Goal: Information Seeking & Learning: Learn about a topic

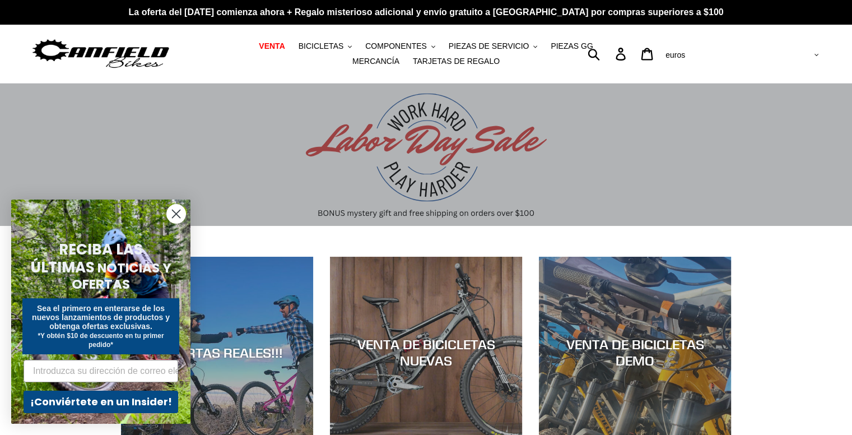
click at [173, 211] on circle "Cerrar diálogo" at bounding box center [176, 214] width 18 height 18
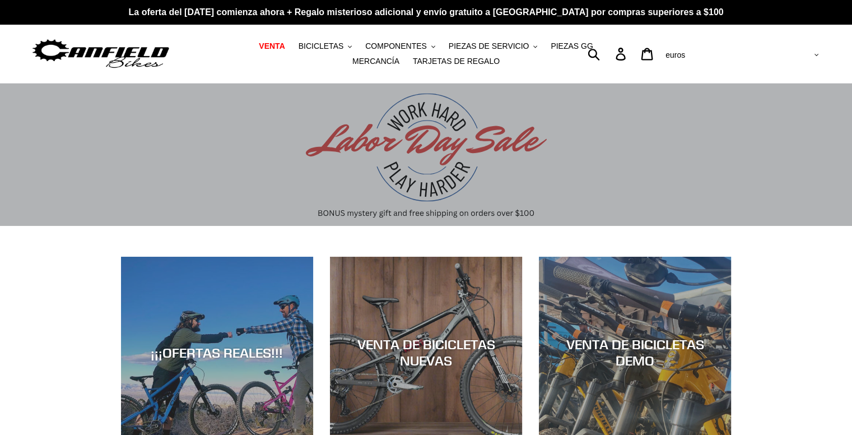
scroll to position [112, 0]
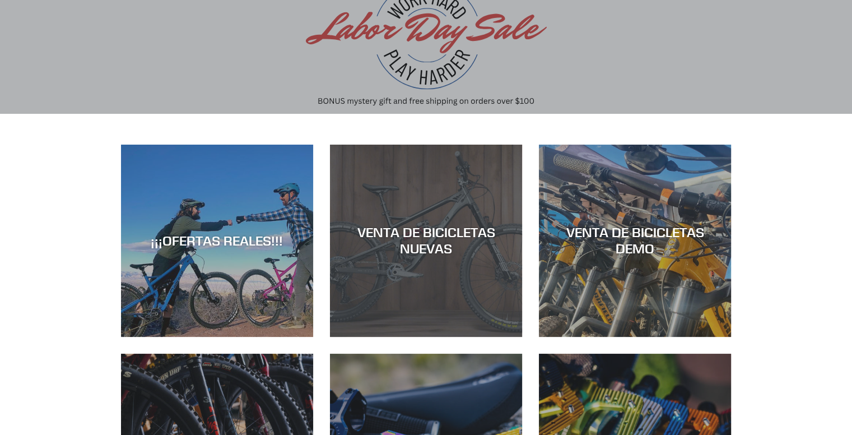
click at [444, 337] on div "VENTA DE BICICLETAS NUEVAS" at bounding box center [426, 337] width 192 height 0
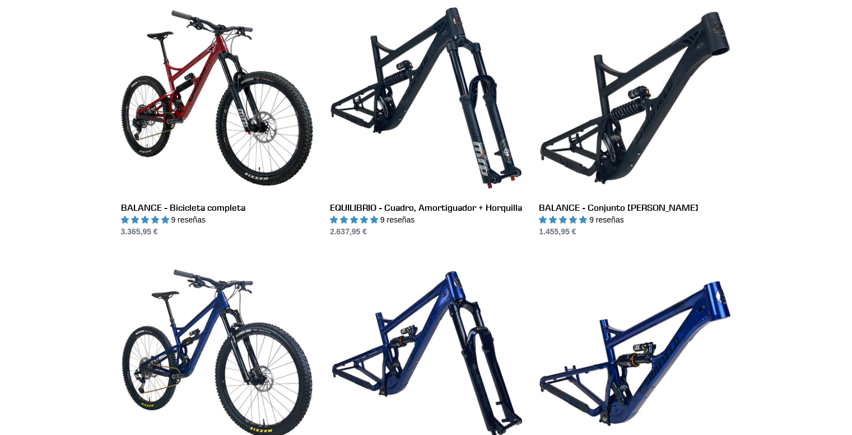
scroll to position [1245, 0]
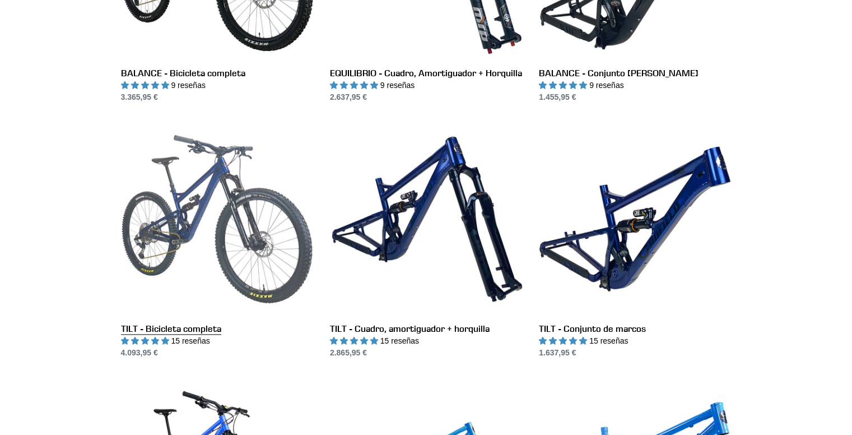
click at [165, 205] on link "TILT - Bicicleta completa" at bounding box center [217, 241] width 192 height 236
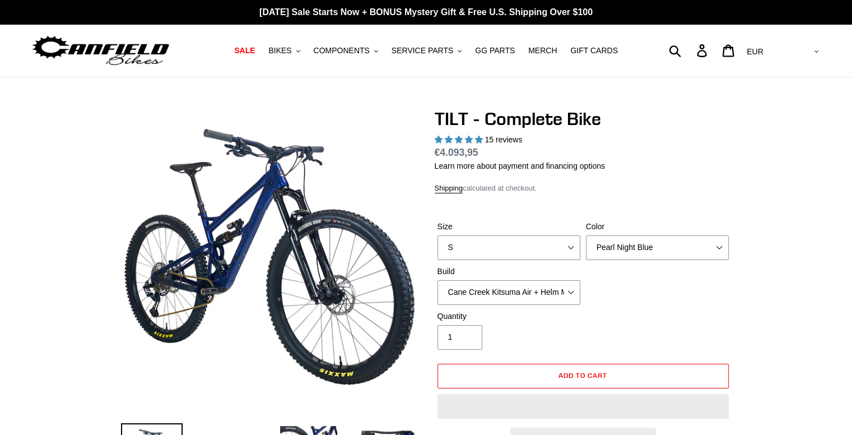
select select "highest-rating"
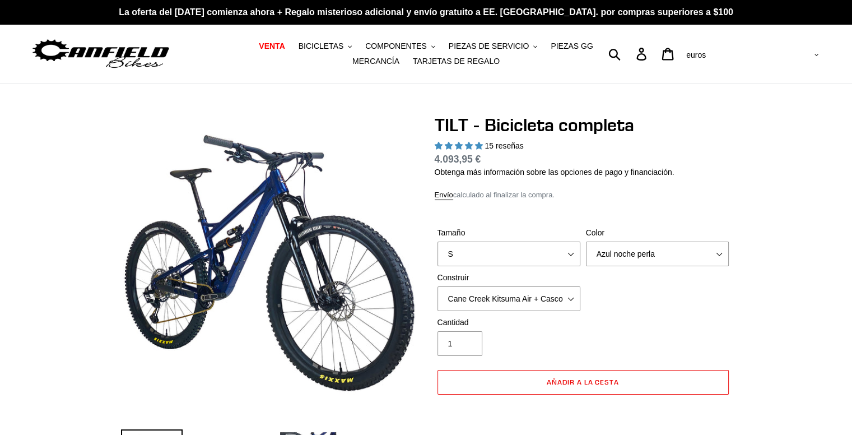
click at [641, 266] on div "Color Azul noche perla Plata sigilosa Crudo" at bounding box center [657, 246] width 149 height 39
click at [637, 257] on select "Azul noche perla Plata sigilosa Crudo" at bounding box center [657, 254] width 143 height 25
select select "Stealth Silver"
click at [586, 242] on select "Azul noche perla Plata sigilosa Crudo" at bounding box center [657, 254] width 143 height 25
click at [498, 252] on select "S METRO Yo" at bounding box center [509, 254] width 143 height 25
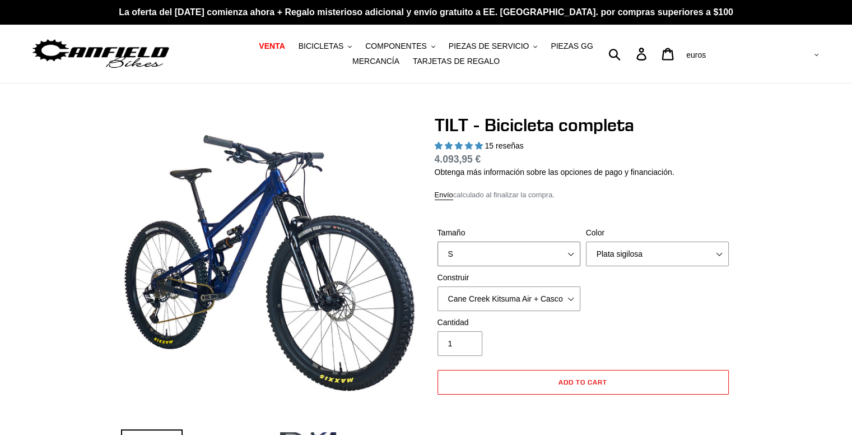
select select "L"
click at [438, 242] on select "S METRO Yo" at bounding box center [509, 254] width 143 height 25
click at [638, 251] on select "Azul noche perla Plata sigilosa Crudo" at bounding box center [657, 254] width 143 height 25
click at [586, 242] on select "Azul noche perla Plata sigilosa Crudo" at bounding box center [657, 254] width 143 height 25
click at [608, 266] on div "Color Azul noche perla Plata sigilosa Crudo" at bounding box center [657, 246] width 149 height 39
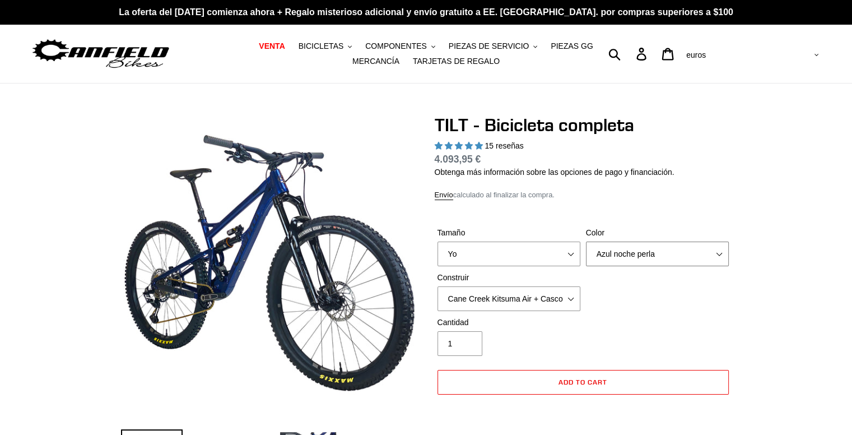
click at [605, 252] on select "Azul noche perla Plata sigilosa Crudo" at bounding box center [657, 254] width 143 height 25
select select "Raw"
click at [586, 242] on select "Azul noche perla Plata sigilosa Crudo" at bounding box center [657, 254] width 143 height 25
click at [484, 302] on select "Cane Creek Kitsuma Air + Casco MKII 140 + SRAM GX Cane Creek Kitsuma Air + Casc…" at bounding box center [509, 298] width 143 height 25
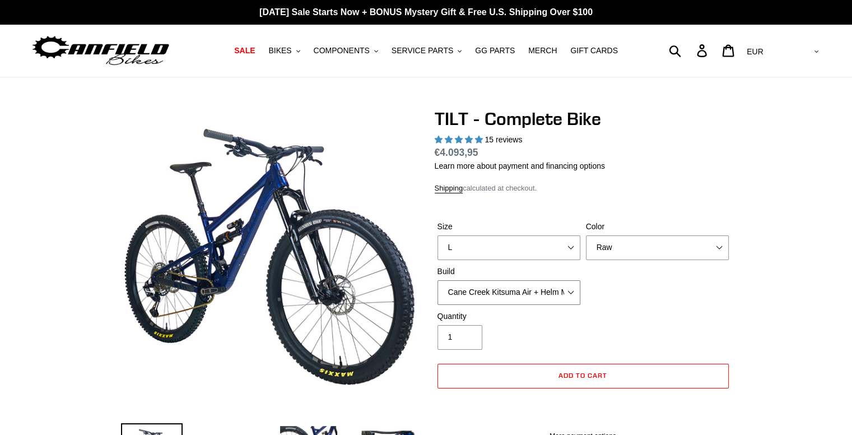
click at [507, 285] on select "Cane Creek Kitsuma Air + Helm MKII 140 + SRAM GX Cane Creek Kitsuma Air + Helm …" at bounding box center [509, 292] width 143 height 25
click at [438, 280] on select "Cane Creek Kitsuma Air + Helm MKII 140 + SRAM GX Cane Creek Kitsuma Air + Helm …" at bounding box center [509, 292] width 143 height 25
click at [534, 289] on select "Cane Creek Kitsuma Air + Helm MKII 140 + SRAM GX Cane Creek Kitsuma Air + Helm …" at bounding box center [509, 292] width 143 height 25
click at [438, 280] on select "Cane Creek Kitsuma Air + Helm MKII 140 + SRAM GX Cane Creek Kitsuma Air + Helm …" at bounding box center [509, 292] width 143 height 25
click at [482, 292] on select "Cane Creek Kitsuma Air + Helm MKII 140 + SRAM GX Cane Creek Kitsuma Air + Helm …" at bounding box center [509, 292] width 143 height 25
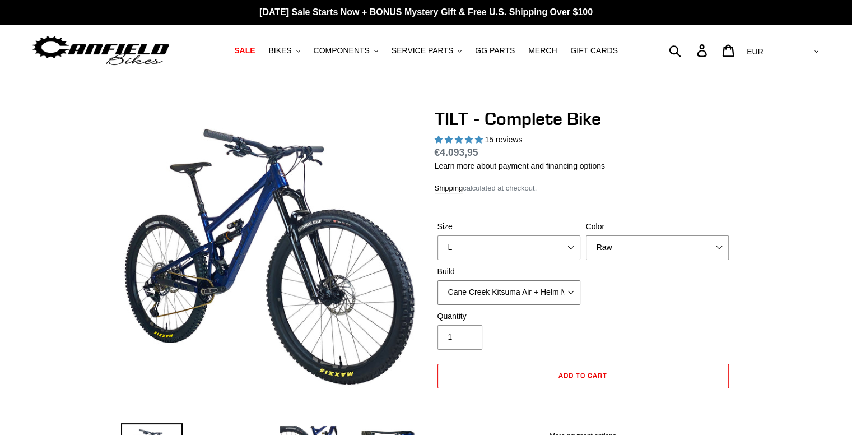
click at [438, 280] on select "Cane Creek Kitsuma Air + Helm MKII 140 + SRAM GX Cane Creek Kitsuma Air + Helm …" at bounding box center [509, 292] width 143 height 25
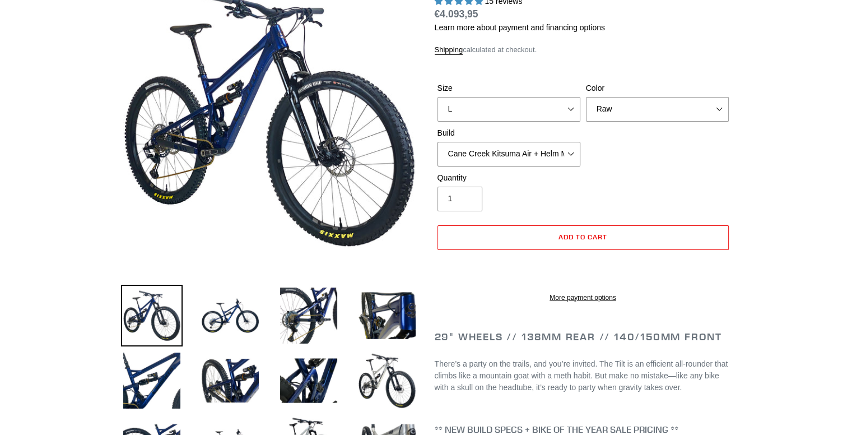
scroll to position [280, 0]
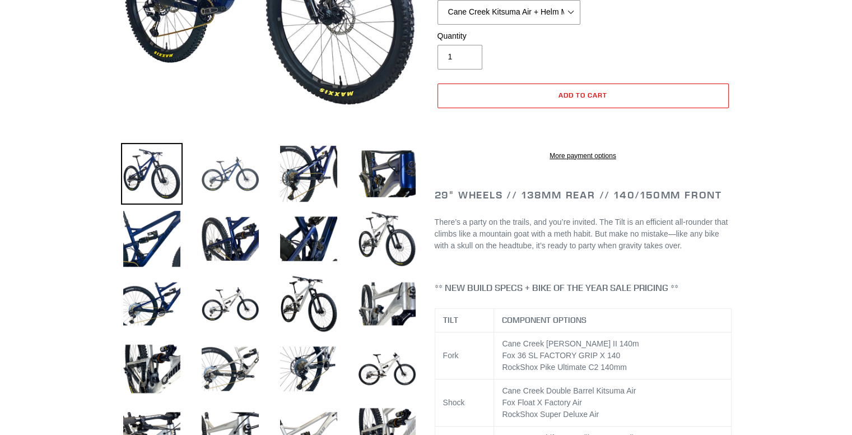
click at [238, 182] on img at bounding box center [231, 174] width 62 height 62
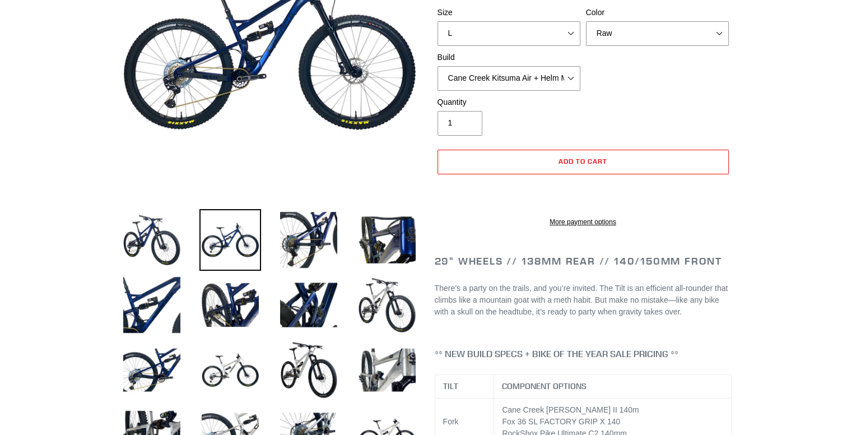
scroll to position [56, 0]
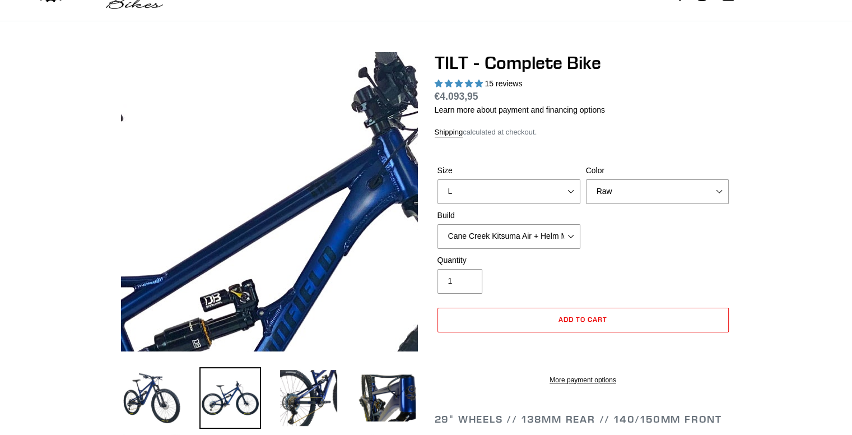
click at [283, 141] on img at bounding box center [243, 364] width 1148 height 1148
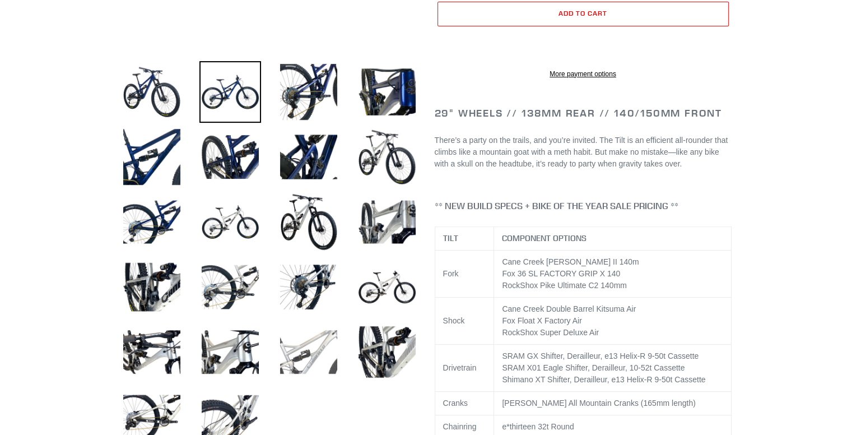
scroll to position [224, 0]
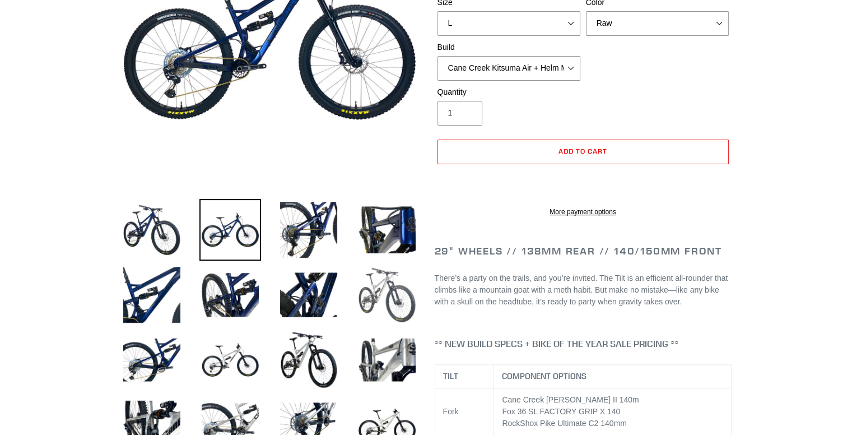
click at [388, 290] on img at bounding box center [387, 295] width 62 height 62
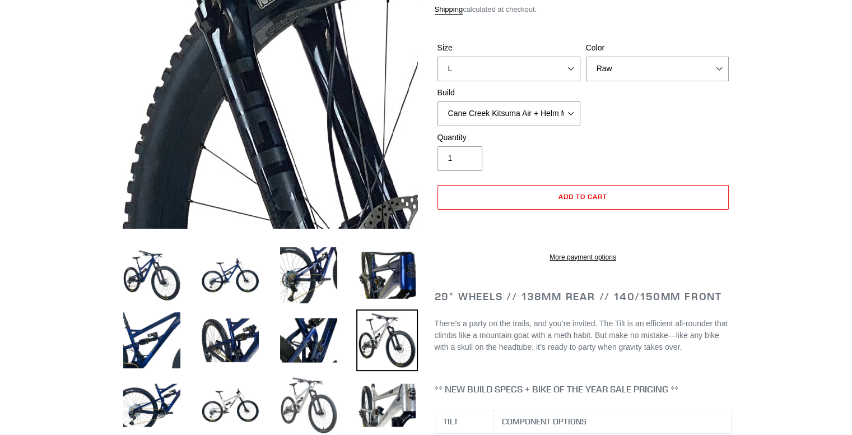
scroll to position [280, 0]
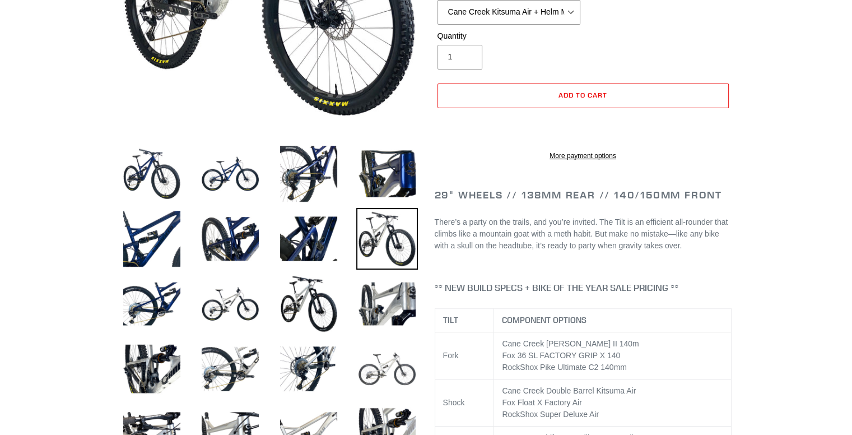
click at [398, 353] on img at bounding box center [387, 369] width 62 height 62
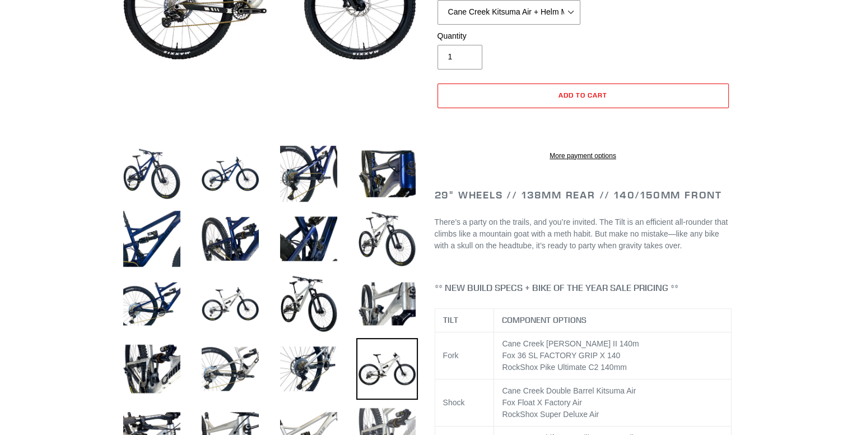
click at [381, 417] on img at bounding box center [387, 434] width 62 height 62
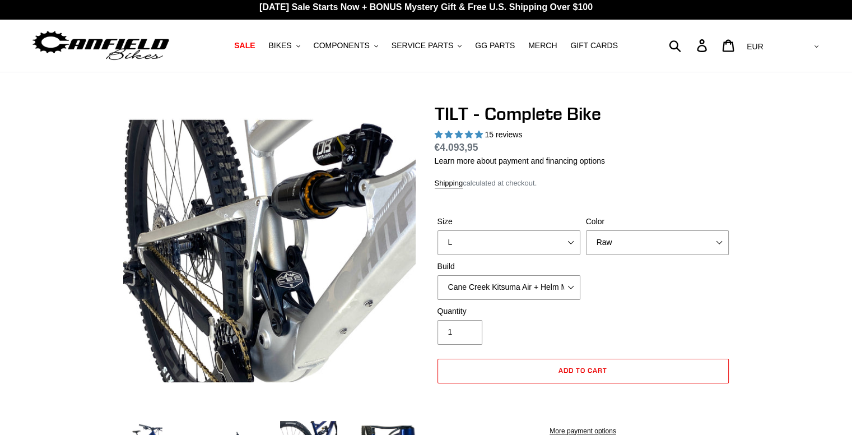
scroll to position [0, 0]
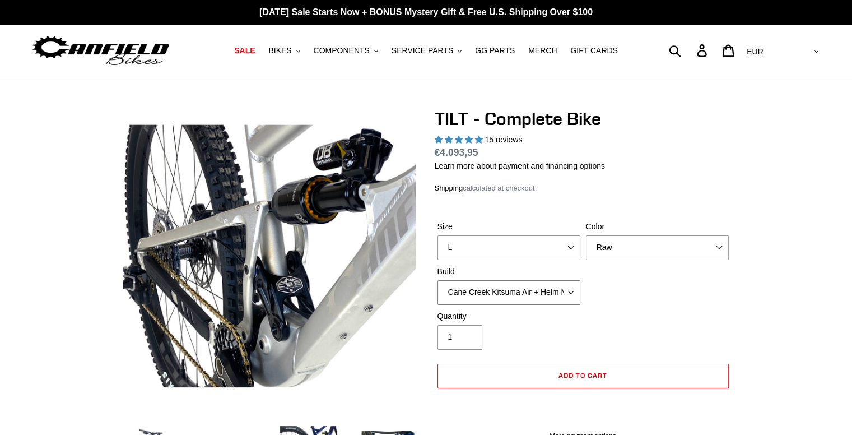
click at [465, 285] on select "Cane Creek Kitsuma Air + Helm MKII 140 + SRAM GX Cane Creek Kitsuma Air + Helm …" at bounding box center [509, 292] width 143 height 25
select select "Fox Float X + 36 SL Factory Grip X 140 + SRAM XO"
click at [438, 280] on select "Cane Creek Kitsuma Air + Helm MKII 140 + SRAM GX Cane Creek Kitsuma Air + Helm …" at bounding box center [509, 292] width 143 height 25
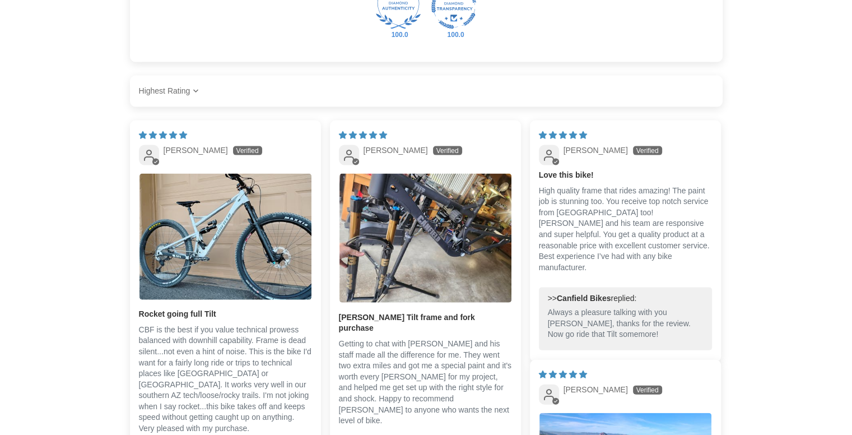
scroll to position [2298, 0]
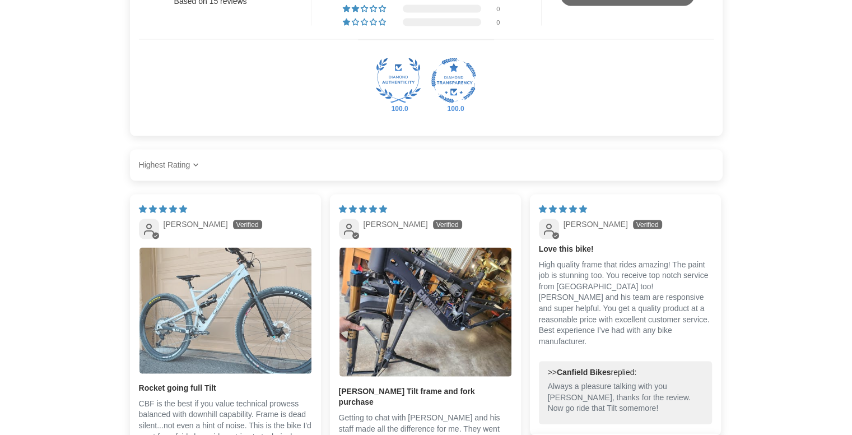
click at [253, 288] on img "Link to user picture 1" at bounding box center [226, 311] width 172 height 126
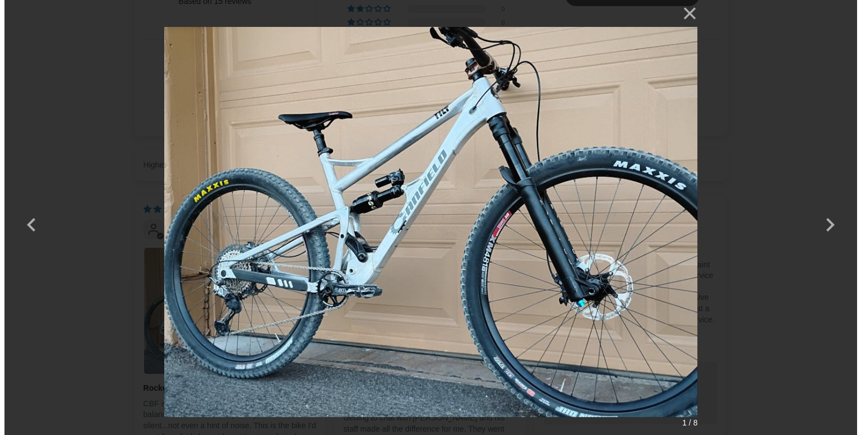
scroll to position [0, 0]
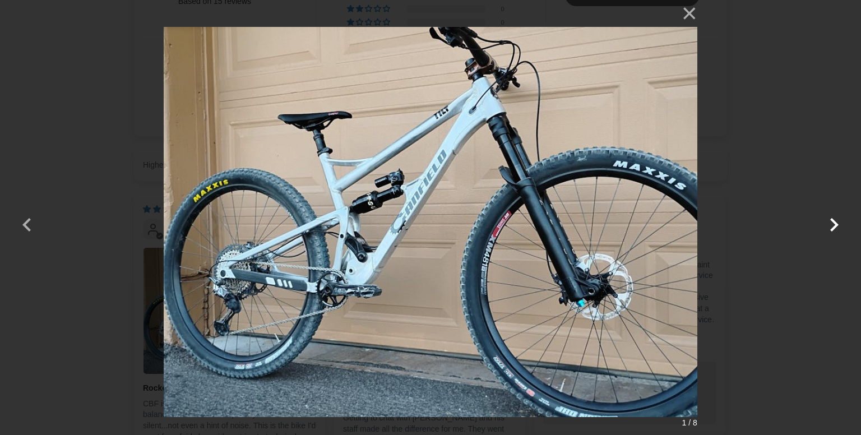
click at [832, 225] on button "button" at bounding box center [833, 217] width 27 height 27
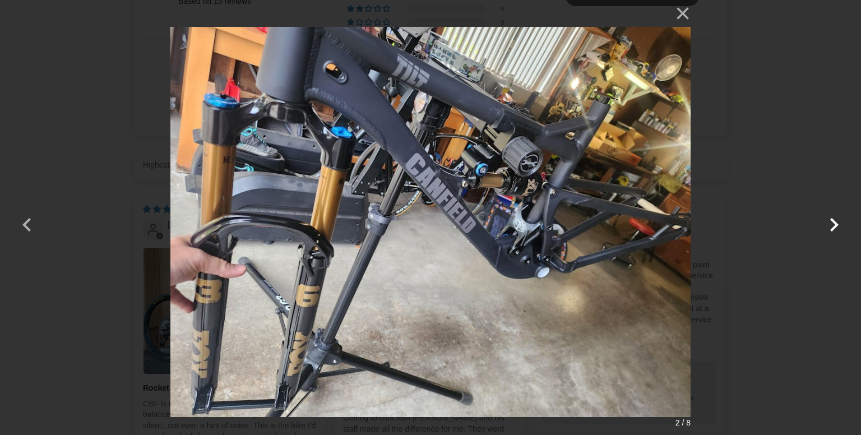
click at [832, 225] on button "button" at bounding box center [833, 217] width 27 height 27
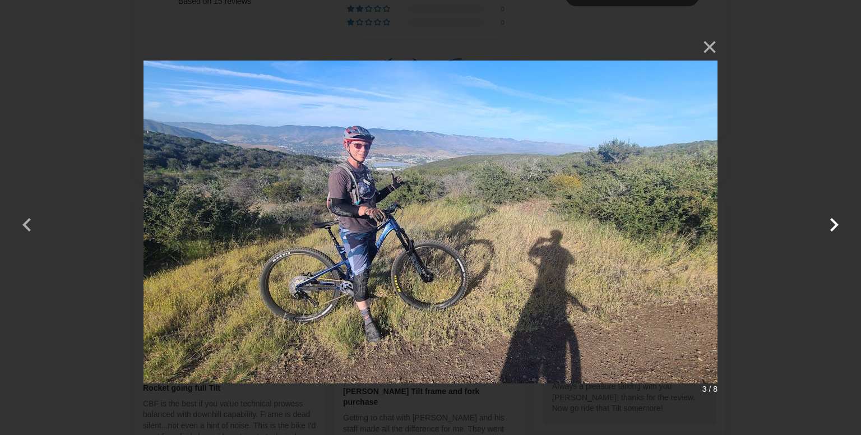
click at [832, 225] on button "button" at bounding box center [833, 217] width 27 height 27
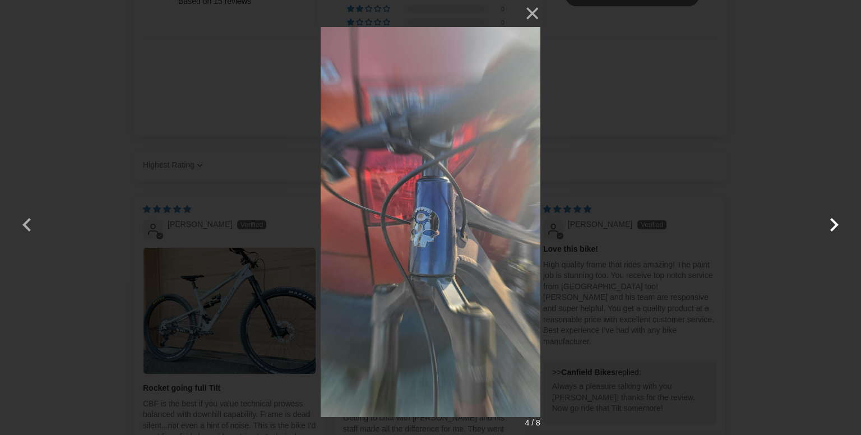
click at [832, 225] on button "button" at bounding box center [833, 217] width 27 height 27
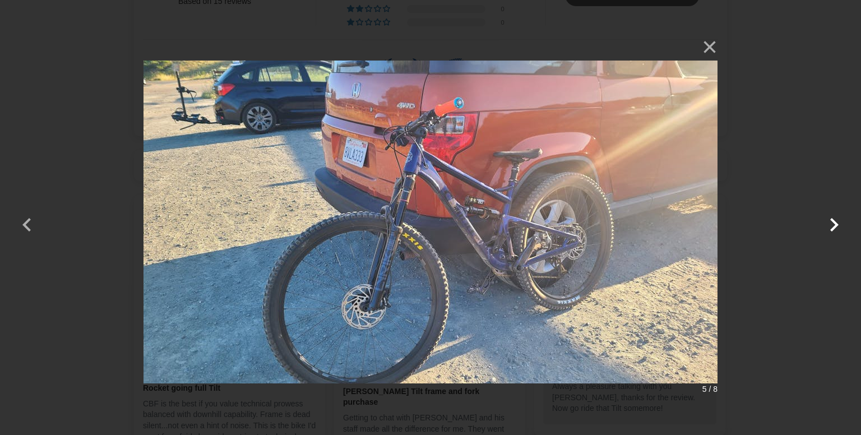
click at [832, 225] on button "button" at bounding box center [833, 217] width 27 height 27
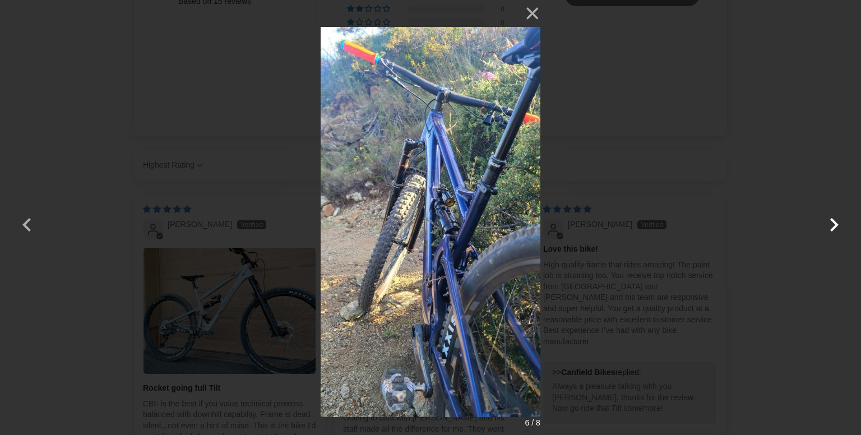
drag, startPoint x: 832, startPoint y: 225, endPoint x: 825, endPoint y: 219, distance: 9.1
click at [826, 220] on button "button" at bounding box center [833, 217] width 27 height 27
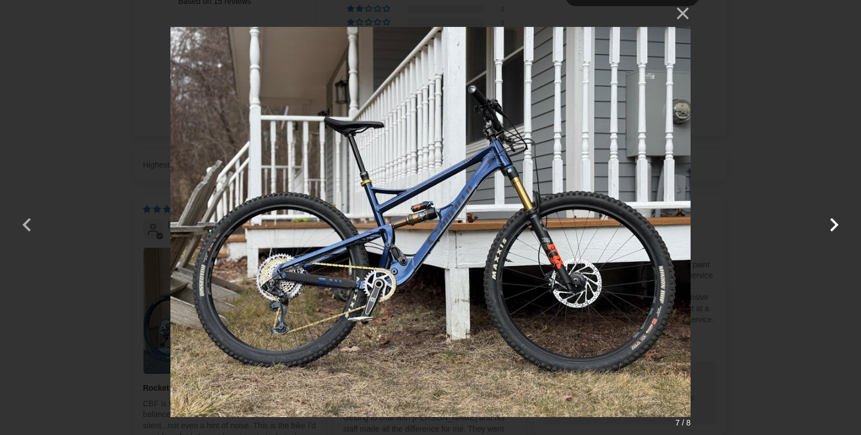
click at [825, 219] on button "button" at bounding box center [833, 217] width 27 height 27
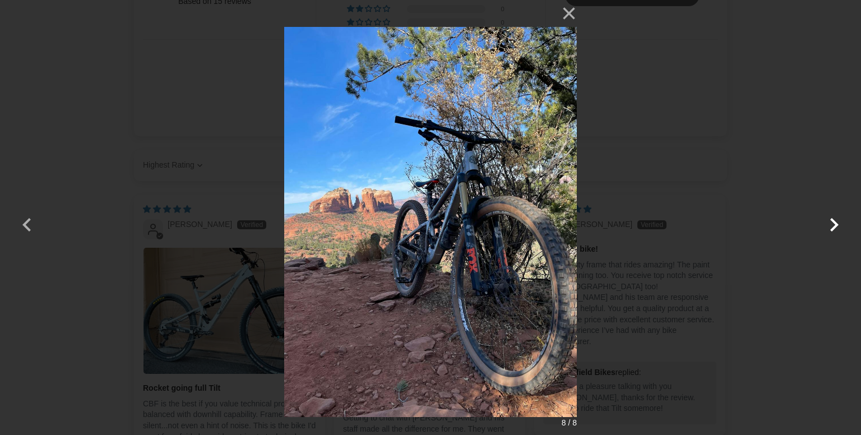
click at [825, 219] on button "button" at bounding box center [833, 217] width 27 height 27
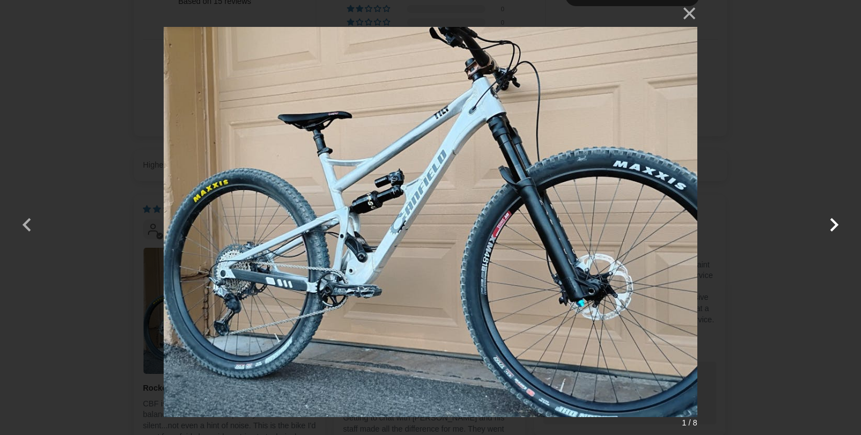
click at [825, 219] on button "button" at bounding box center [833, 217] width 27 height 27
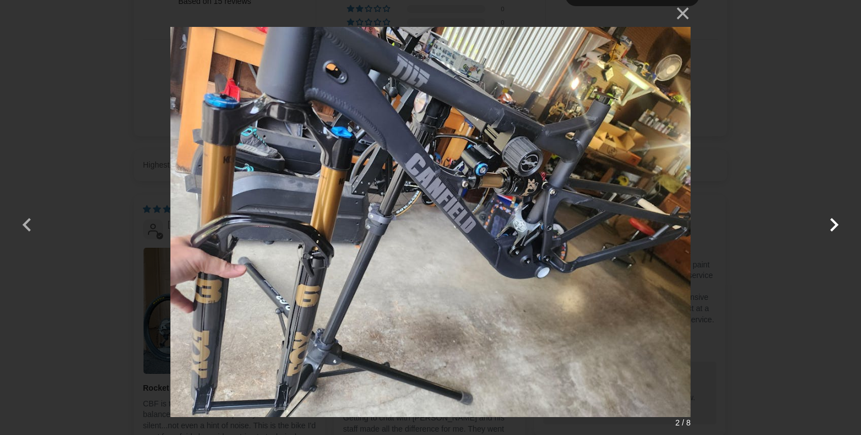
click at [825, 219] on button "button" at bounding box center [833, 217] width 27 height 27
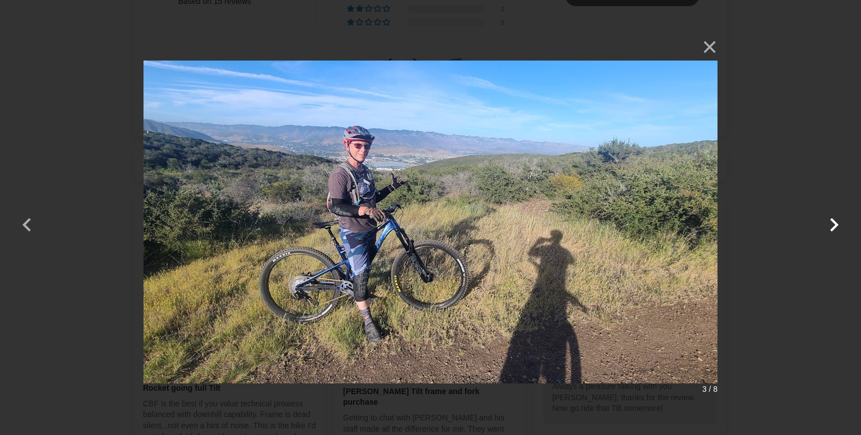
click at [825, 219] on button "button" at bounding box center [833, 217] width 27 height 27
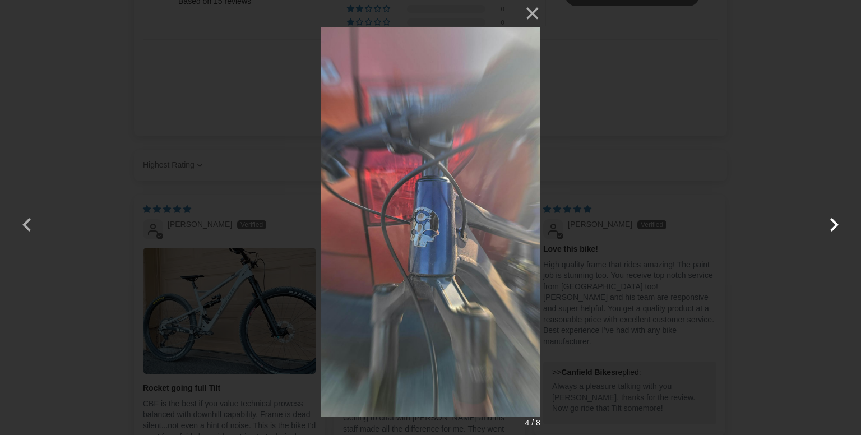
click at [825, 219] on button "button" at bounding box center [833, 217] width 27 height 27
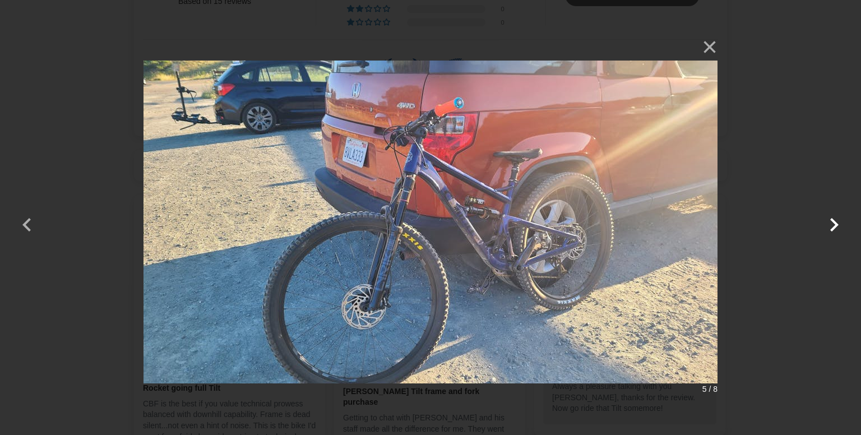
click at [825, 219] on button "button" at bounding box center [833, 217] width 27 height 27
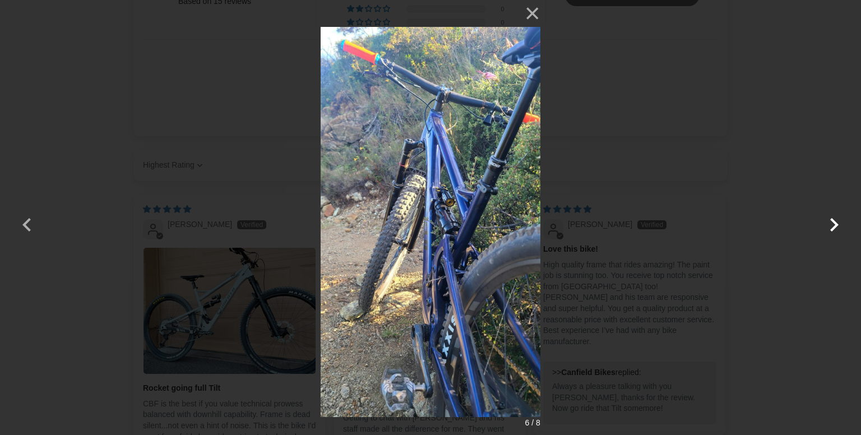
click at [825, 219] on button "button" at bounding box center [833, 217] width 27 height 27
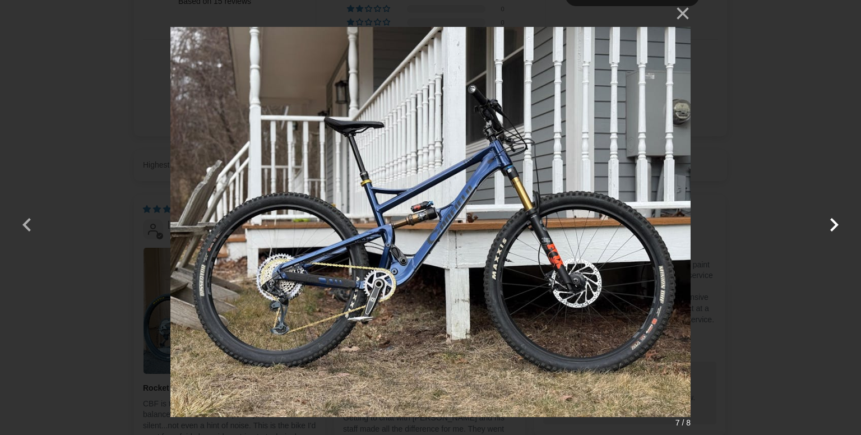
click at [825, 219] on button "button" at bounding box center [833, 217] width 27 height 27
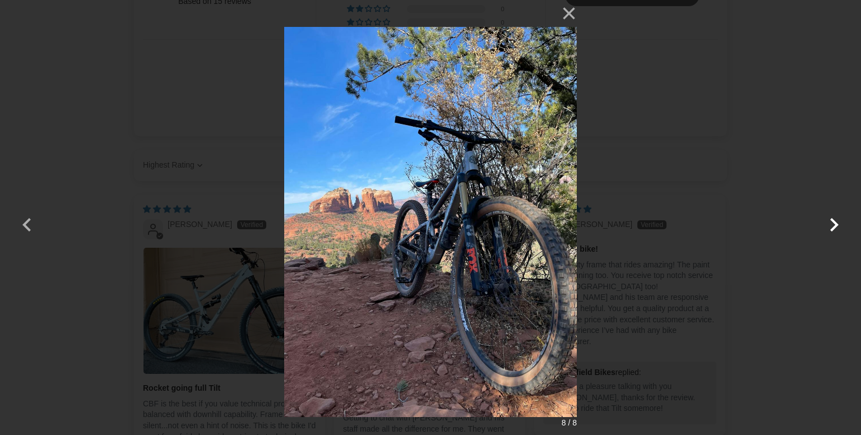
click at [825, 219] on button "button" at bounding box center [833, 217] width 27 height 27
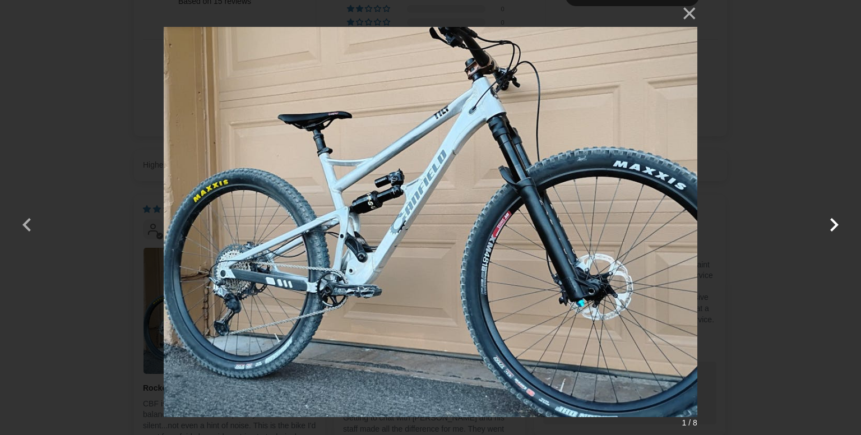
click at [825, 219] on button "button" at bounding box center [833, 217] width 27 height 27
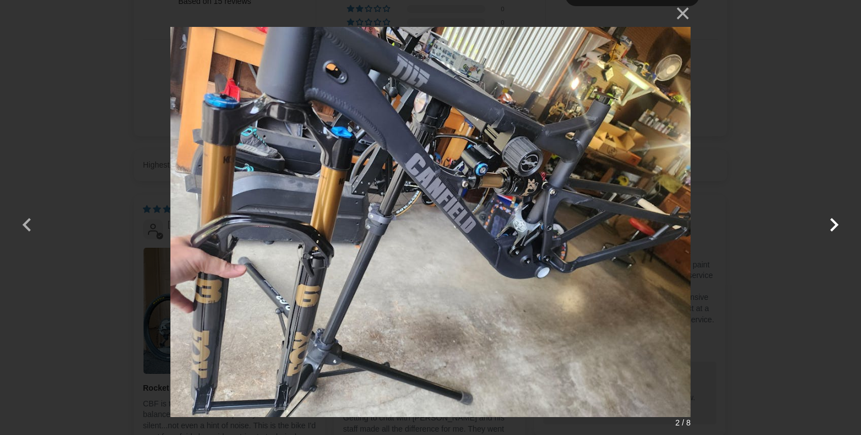
click at [825, 219] on button "button" at bounding box center [833, 217] width 27 height 27
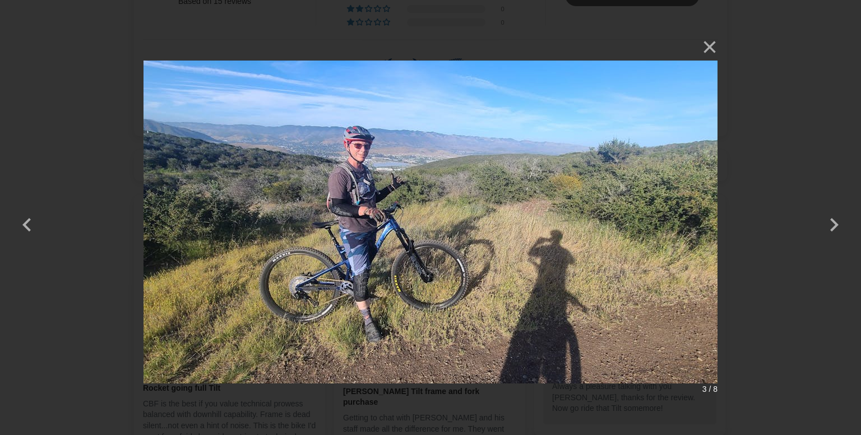
click at [48, 123] on div "× 3 / 8 Loading..." at bounding box center [430, 217] width 861 height 435
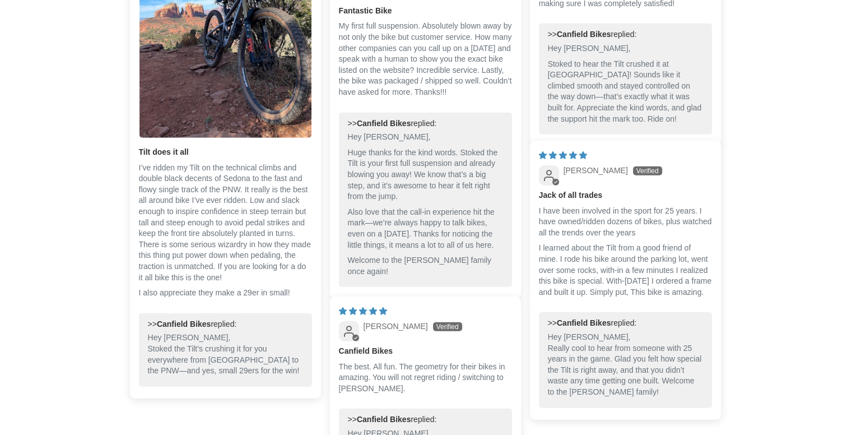
scroll to position [3540, 0]
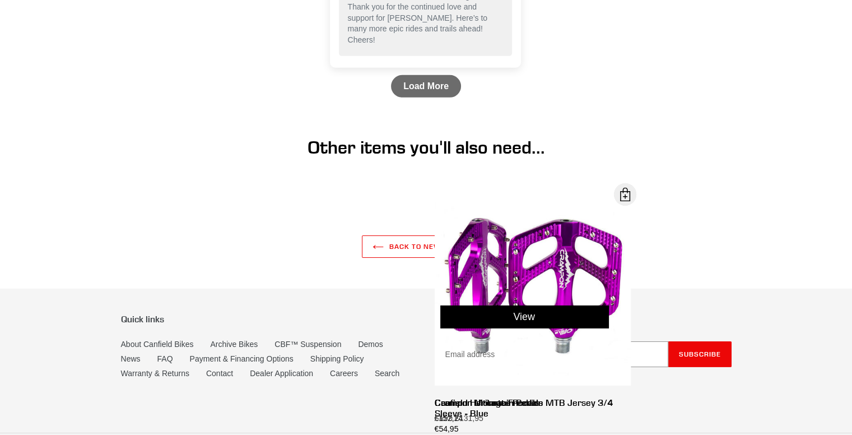
click at [523, 258] on div "View" at bounding box center [524, 316] width 213 height 254
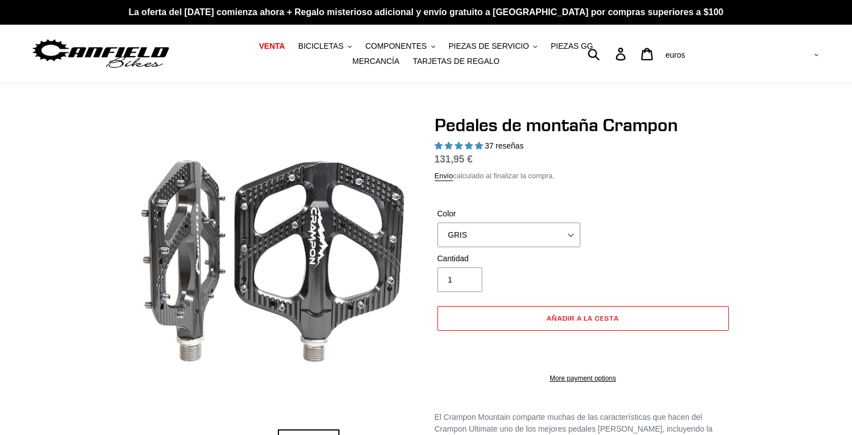
select select "highest-rating"
click at [517, 233] on select "GRIS NEGRO STEALTH - Agotado PULIDO ROJO AZUL BAJA GOLD NARANJA PNW VERDE ORO -…" at bounding box center [509, 234] width 143 height 25
click at [438, 222] on select "GRIS NEGRO STEALTH - Agotado PULIDO ROJO AZUL BAJA GOLD NARANJA PNW VERDE ORO -…" at bounding box center [509, 234] width 143 height 25
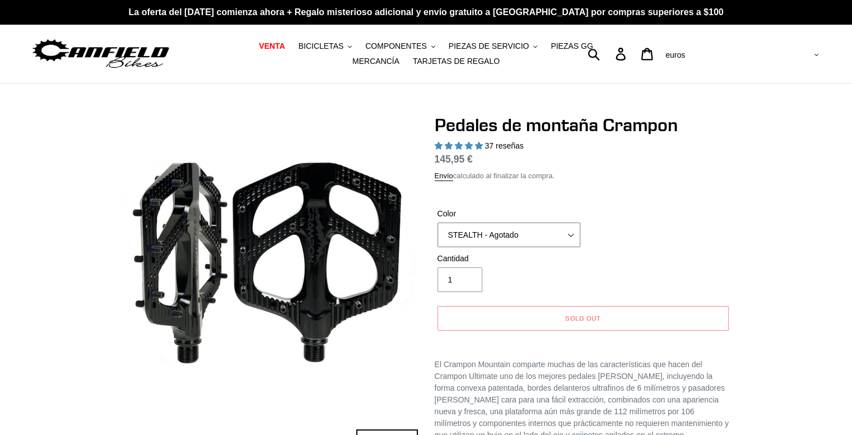
click at [472, 236] on select "GRIS NEGRO STEALTH - Agotado PULIDO ROJO AZUL BAJA GOLD NARANJA PNW VERDE ORO -…" at bounding box center [509, 234] width 143 height 25
select select "POLISHED"
click at [438, 222] on select "GRIS NEGRO STEALTH - Agotado PULIDO ROJO AZUL BAJA GOLD NARANJA PNW VERDE ORO -…" at bounding box center [509, 234] width 143 height 25
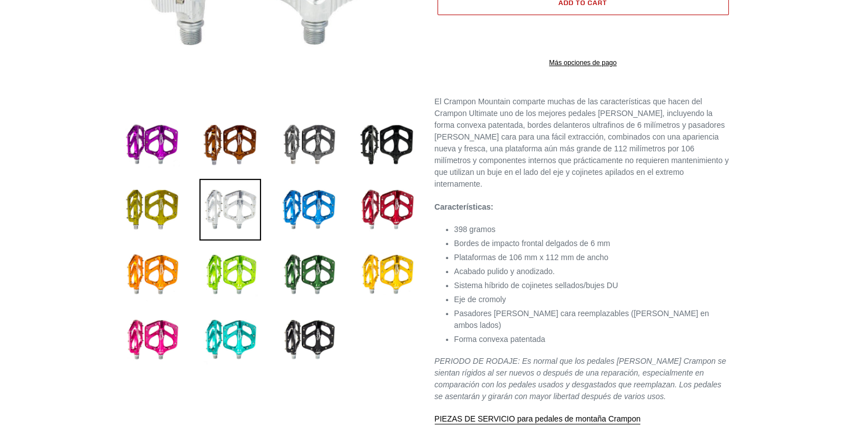
scroll to position [336, 0]
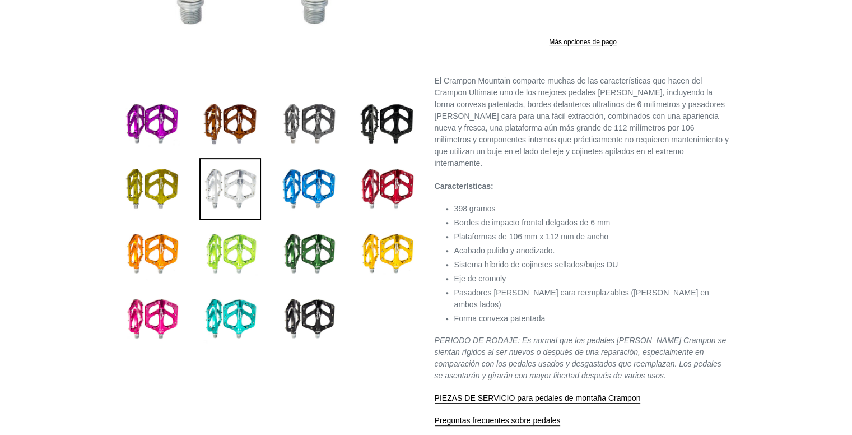
click at [244, 259] on img at bounding box center [231, 254] width 62 height 62
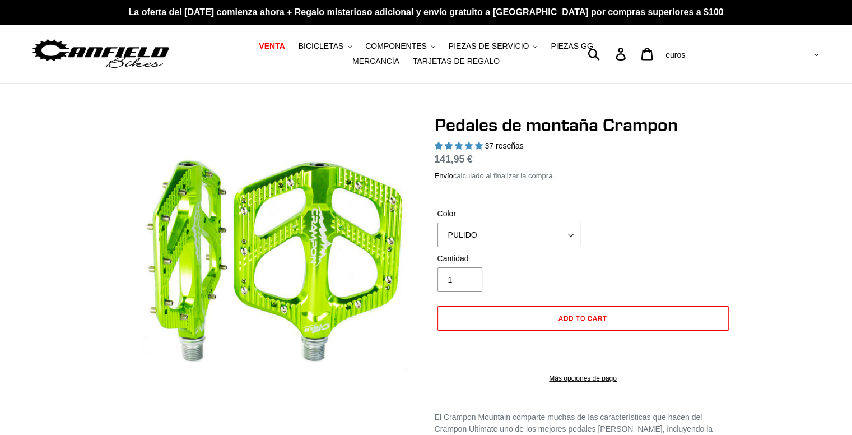
scroll to position [280, 0]
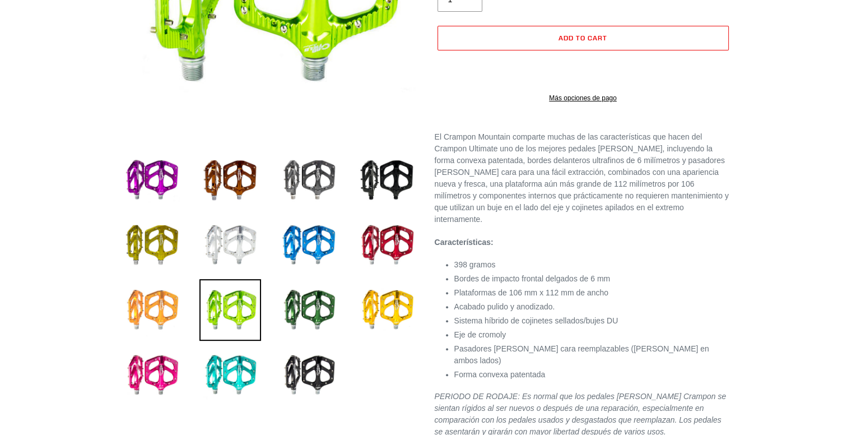
click at [149, 322] on img at bounding box center [152, 310] width 62 height 62
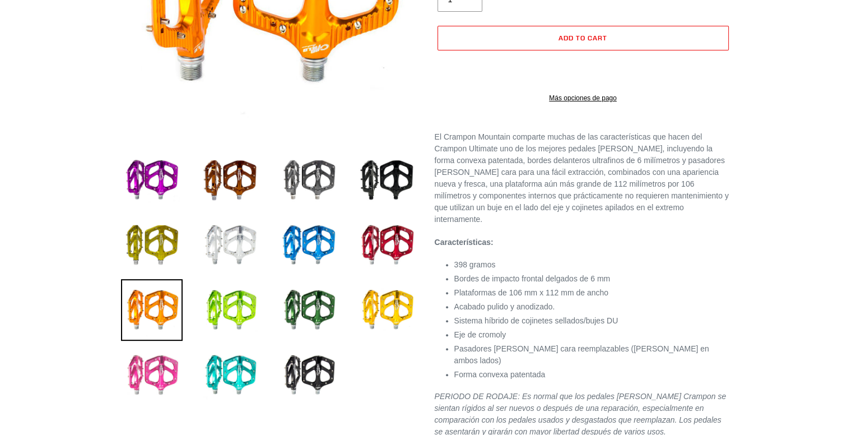
click at [146, 395] on img at bounding box center [152, 375] width 62 height 62
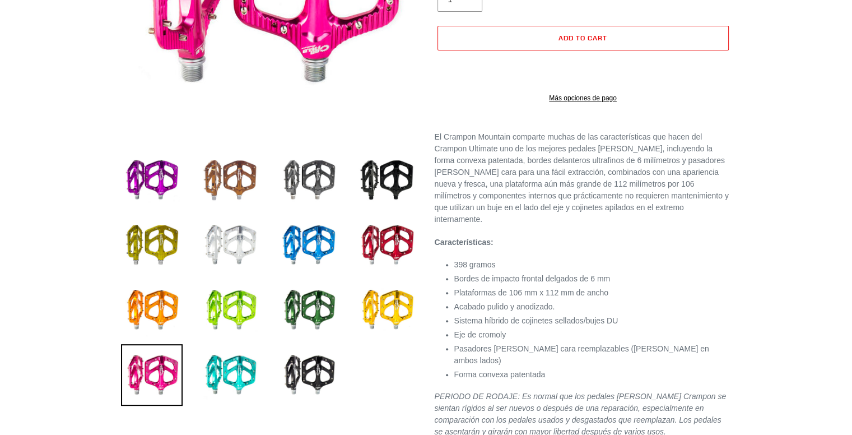
click at [233, 156] on img at bounding box center [231, 180] width 62 height 62
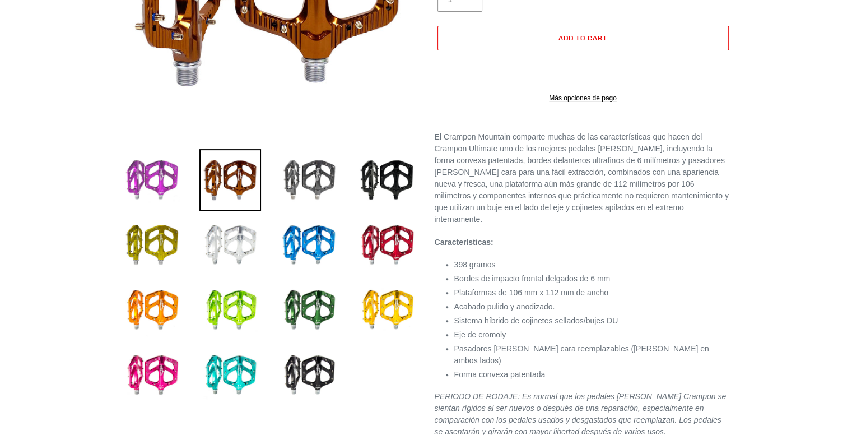
click at [157, 164] on img at bounding box center [152, 180] width 62 height 62
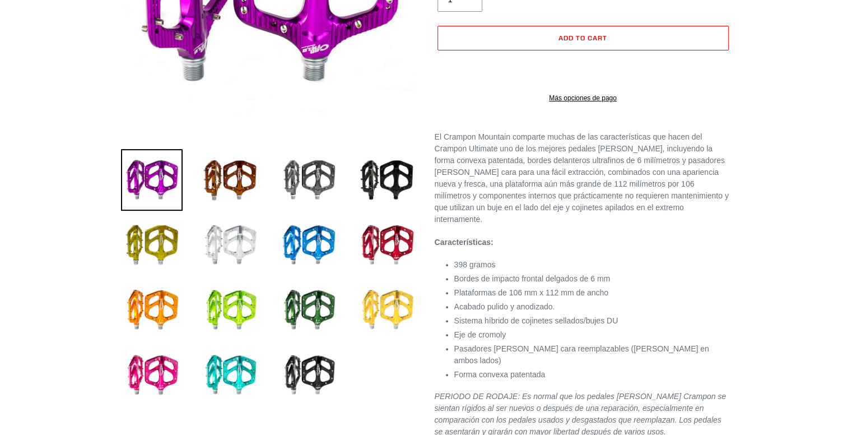
drag, startPoint x: 405, startPoint y: 313, endPoint x: 392, endPoint y: 318, distance: 13.3
click at [404, 313] on img at bounding box center [387, 310] width 62 height 62
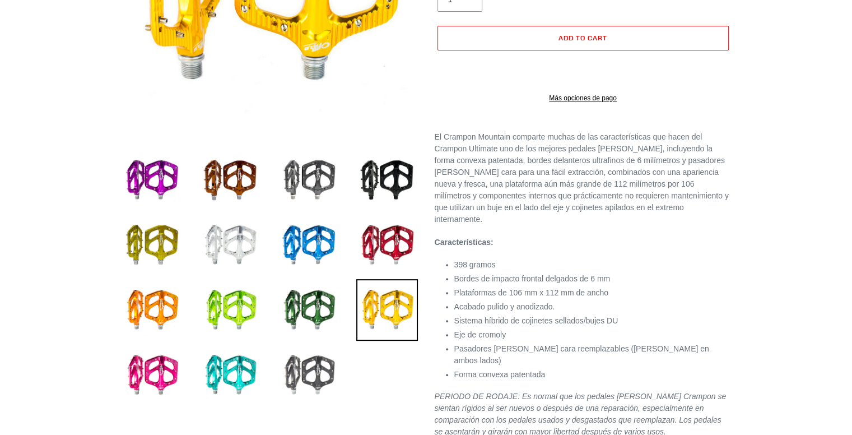
click at [334, 354] on img at bounding box center [309, 375] width 62 height 62
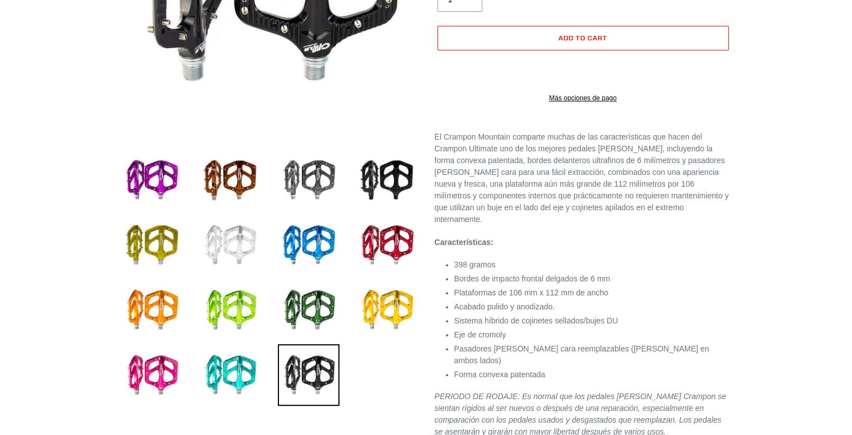
click at [227, 240] on img at bounding box center [231, 245] width 62 height 62
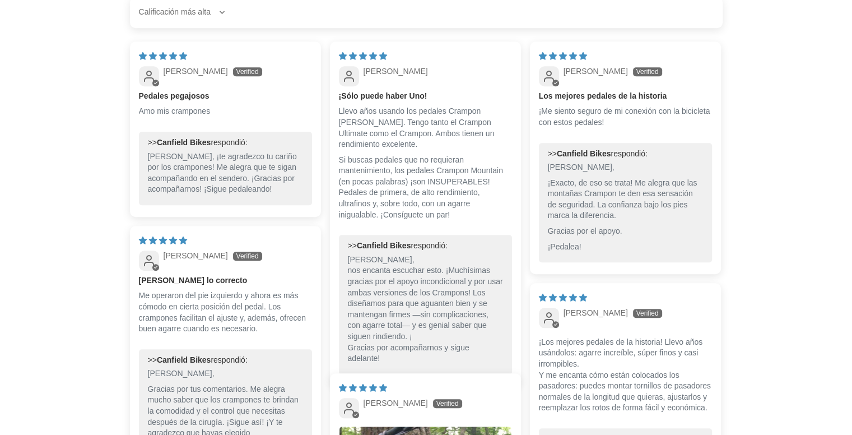
scroll to position [1233, 0]
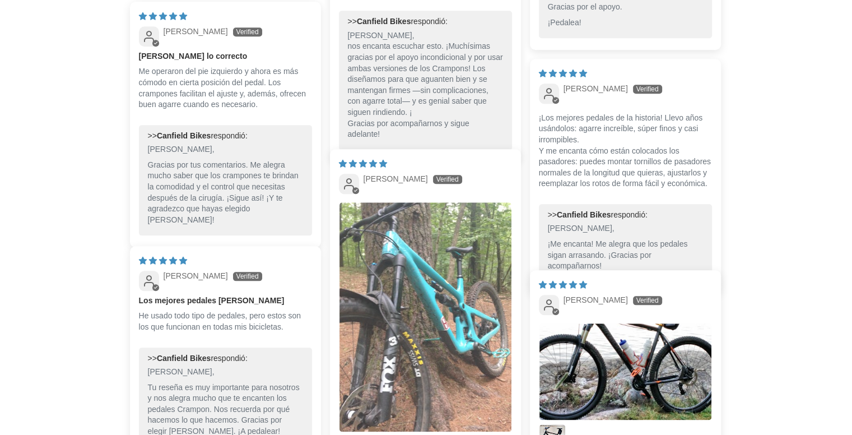
click at [378, 288] on img "Enlace a la imagen del usuario 1" at bounding box center [426, 317] width 172 height 230
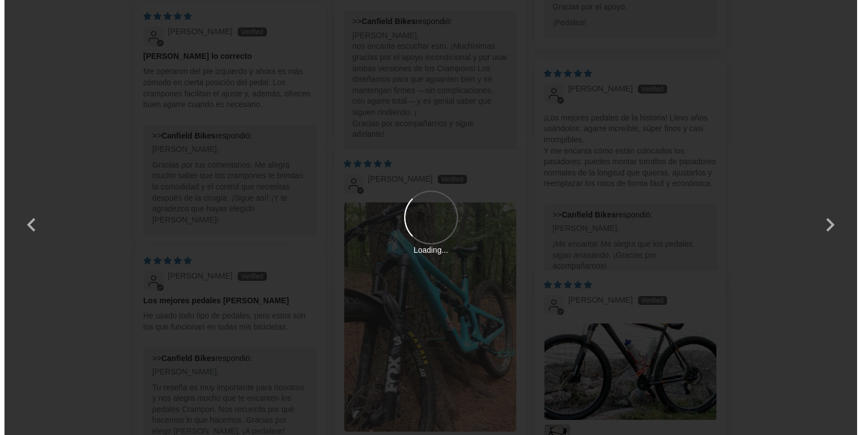
scroll to position [0, 0]
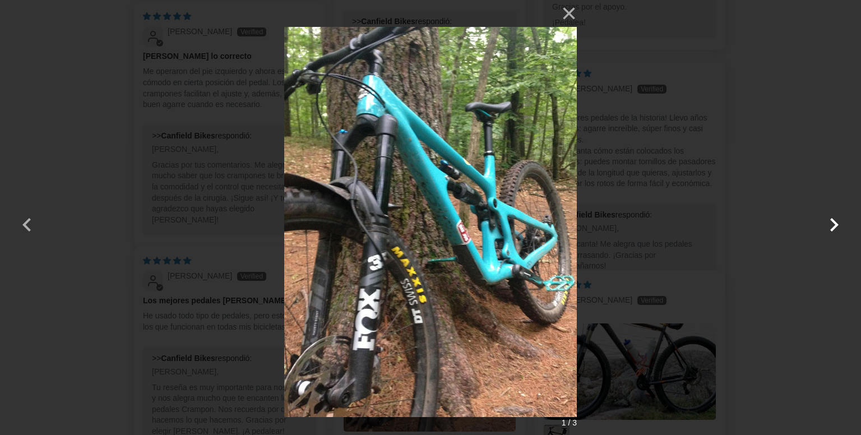
click at [841, 231] on button "button" at bounding box center [833, 217] width 27 height 27
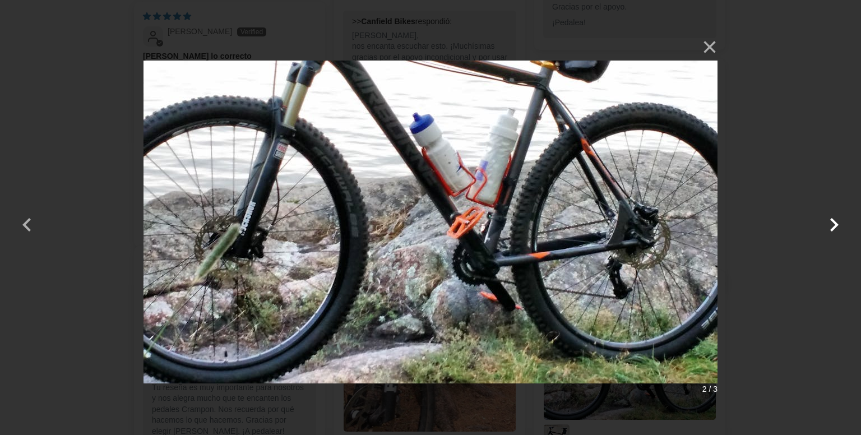
click at [841, 231] on button "button" at bounding box center [833, 217] width 27 height 27
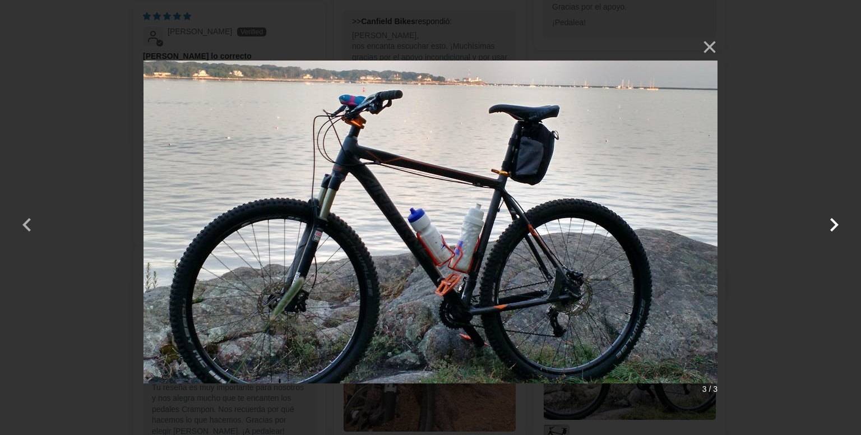
click at [841, 231] on button "button" at bounding box center [833, 217] width 27 height 27
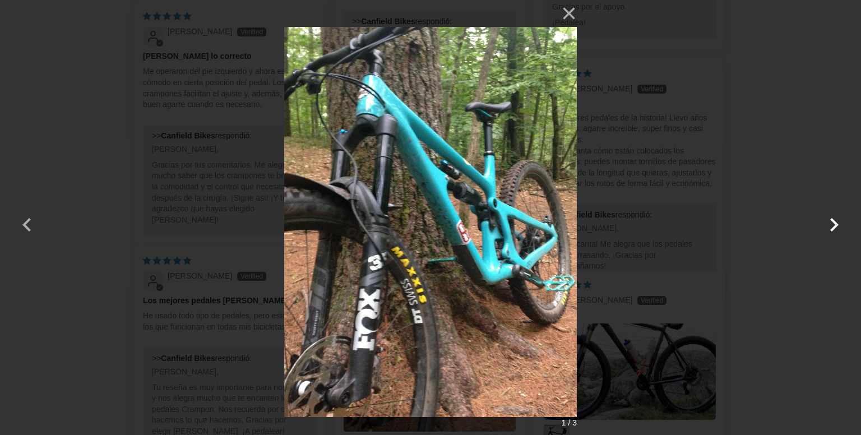
click at [841, 231] on button "button" at bounding box center [833, 217] width 27 height 27
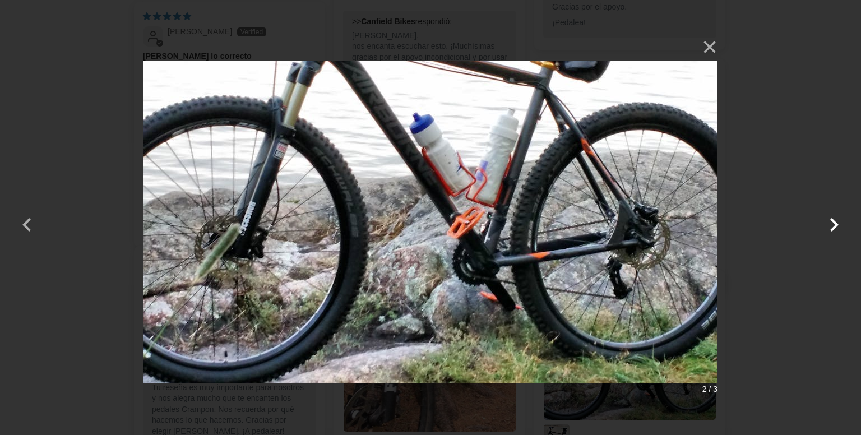
click at [841, 231] on button "button" at bounding box center [833, 217] width 27 height 27
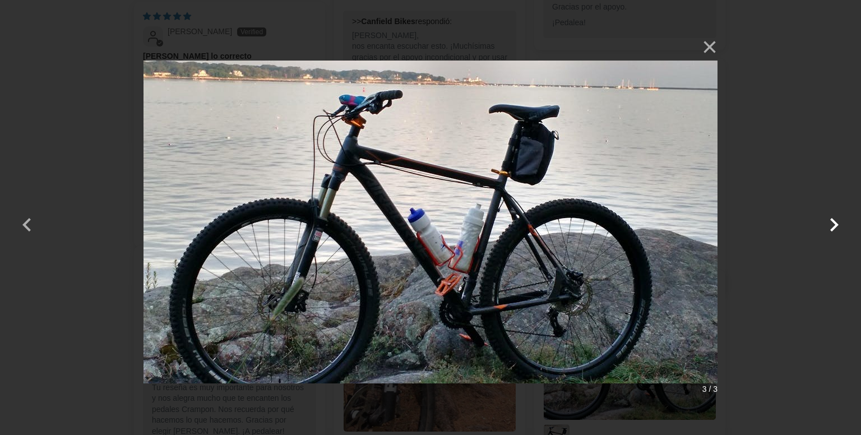
click at [841, 231] on button "button" at bounding box center [833, 217] width 27 height 27
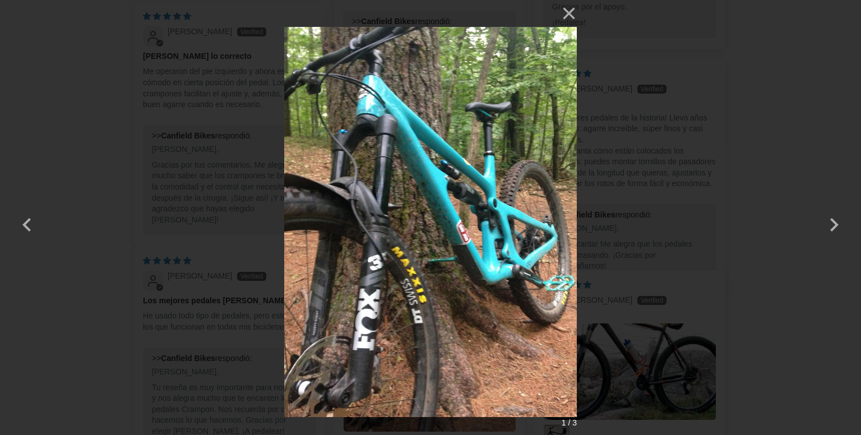
click at [12, 282] on div "× 1 / 3 Cargando..." at bounding box center [430, 217] width 861 height 435
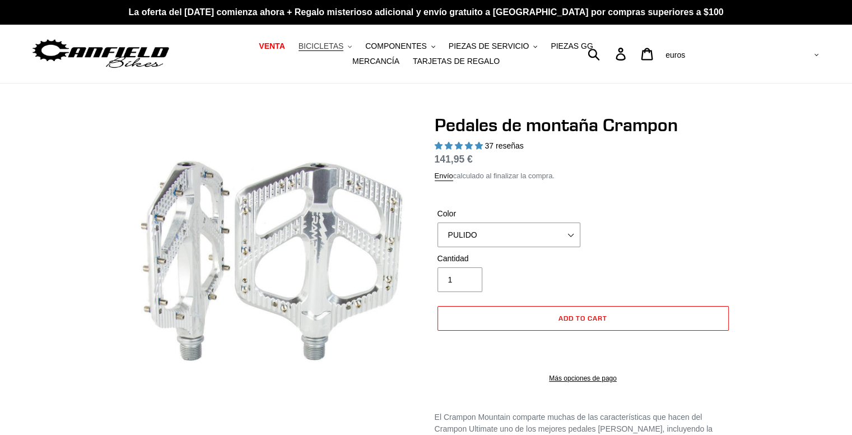
click at [305, 44] on font "BICICLETAS" at bounding box center [321, 45] width 45 height 9
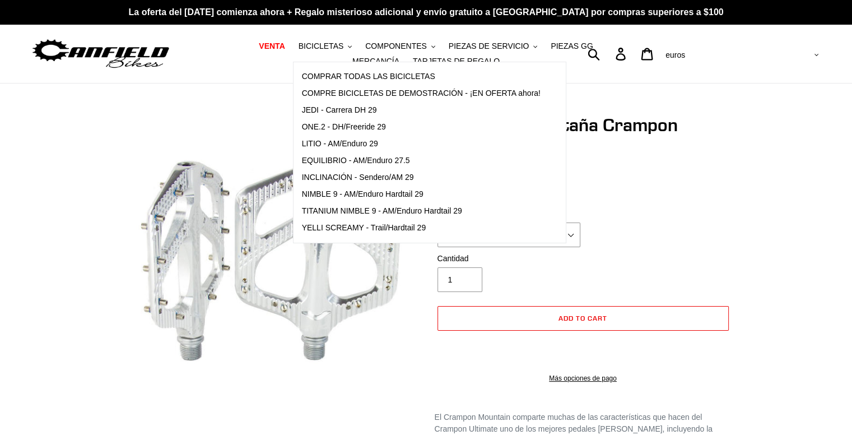
click at [7, 155] on div at bounding box center [426, 438] width 852 height 648
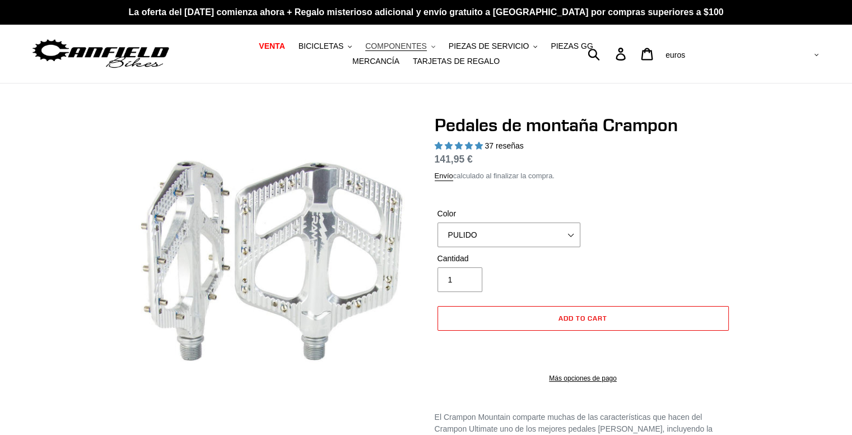
click at [395, 40] on button "COMPONENTES .cls-1{fill:#231f20}" at bounding box center [400, 46] width 81 height 15
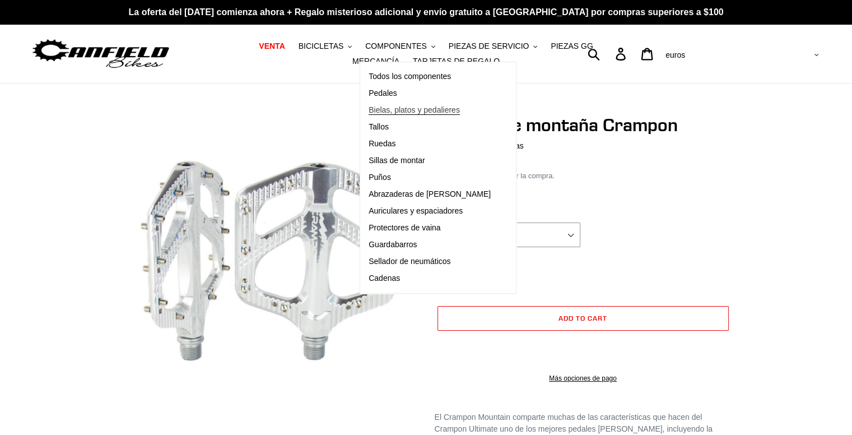
click at [406, 103] on link "Bielas, platos y pedalieres" at bounding box center [429, 110] width 139 height 17
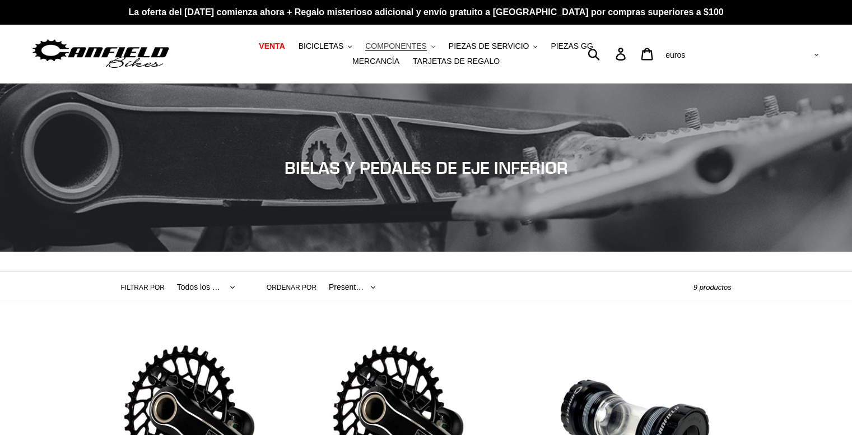
click at [375, 47] on font "COMPONENTES" at bounding box center [396, 45] width 62 height 9
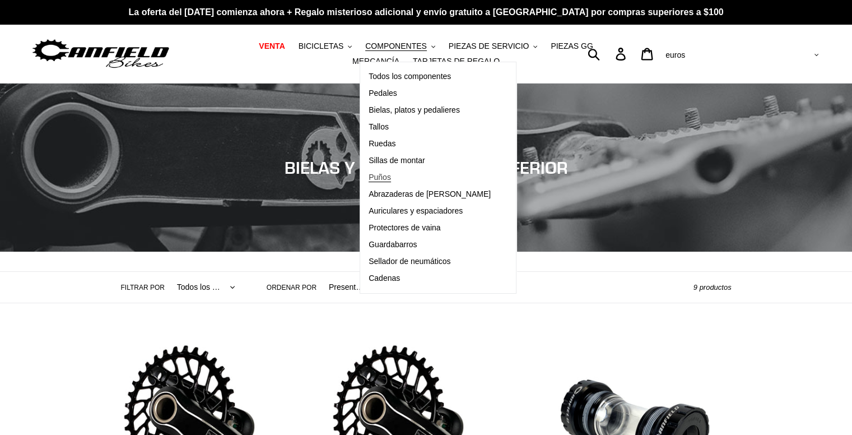
click at [369, 173] on font "Puños" at bounding box center [380, 177] width 22 height 9
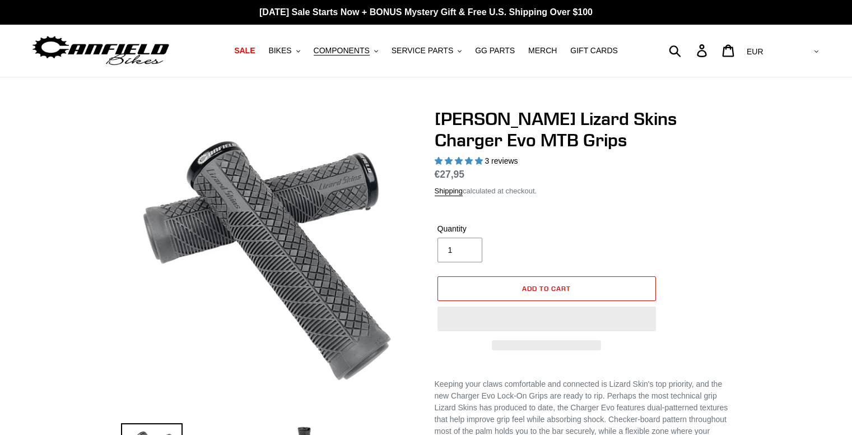
select select "highest-rating"
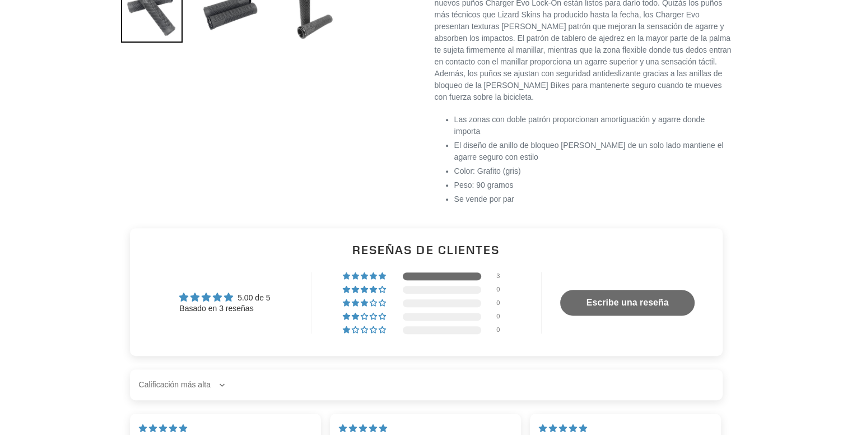
scroll to position [224, 0]
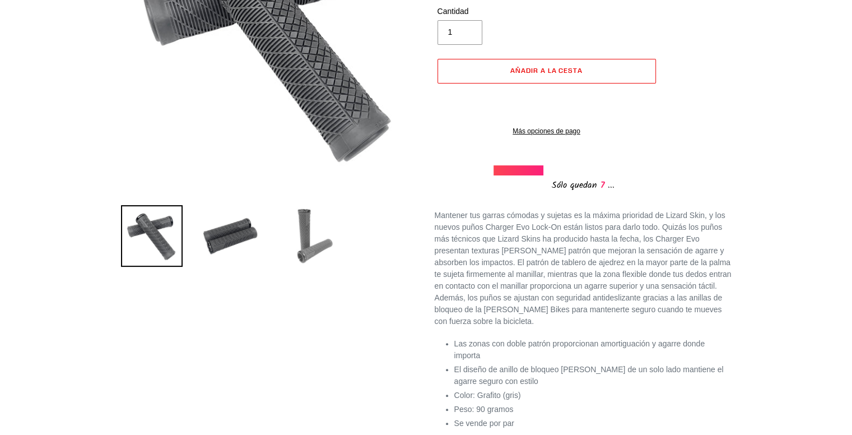
click at [303, 247] on img at bounding box center [309, 236] width 62 height 62
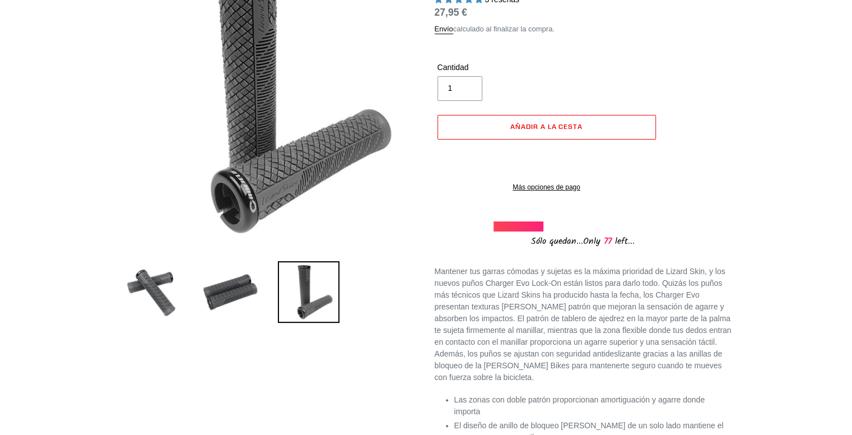
scroll to position [0, 0]
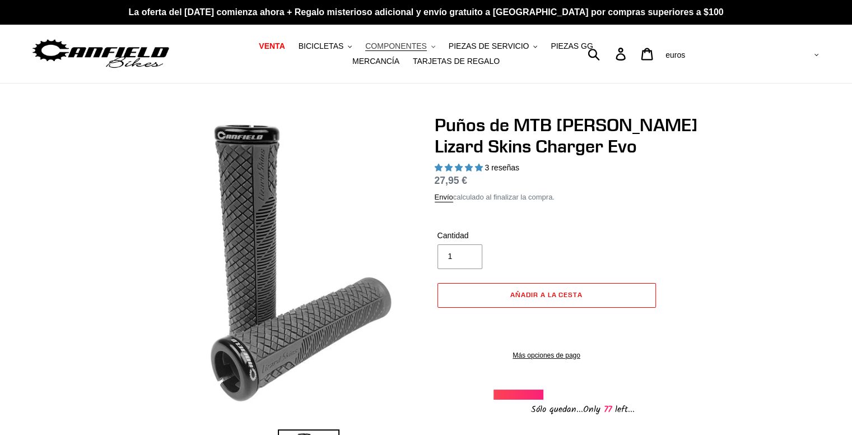
click at [365, 43] on font "COMPONENTES" at bounding box center [396, 45] width 62 height 9
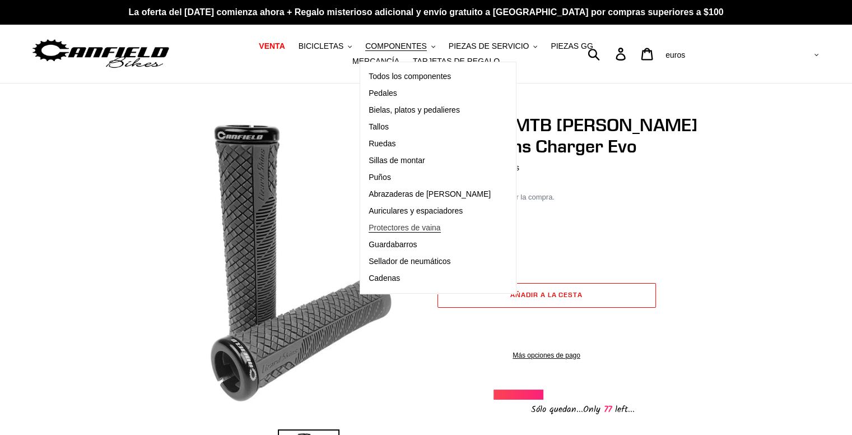
click at [414, 224] on font "Protectores de vaina" at bounding box center [405, 227] width 72 height 9
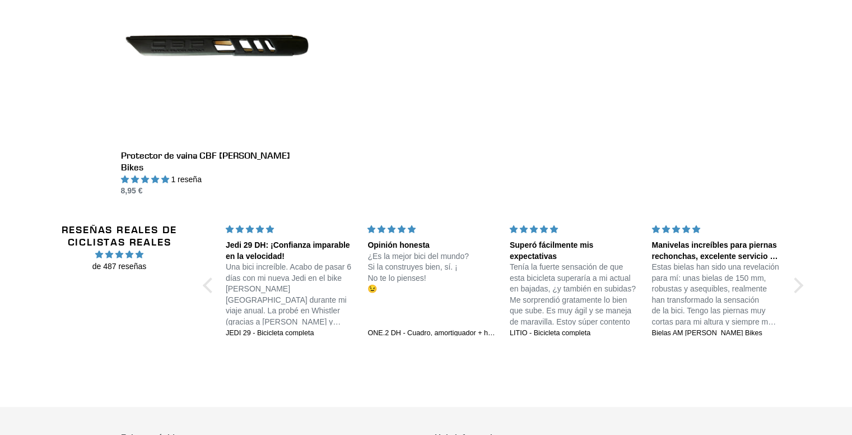
scroll to position [112, 0]
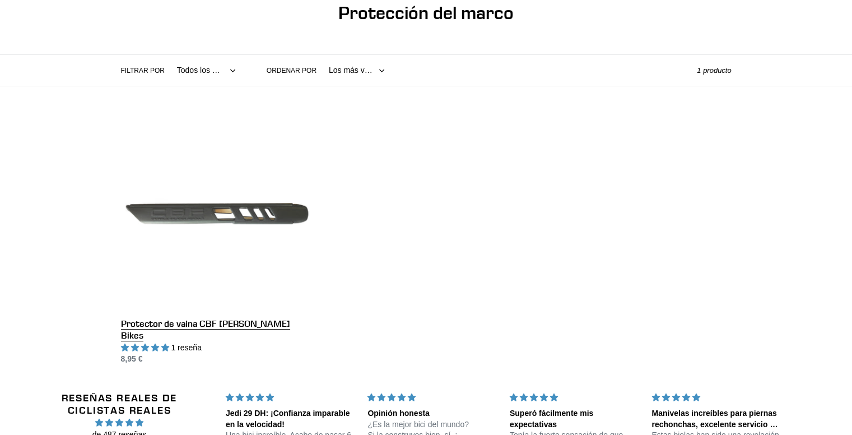
click at [192, 206] on link "Protector de vaina CBF [PERSON_NAME] Bikes" at bounding box center [217, 241] width 192 height 248
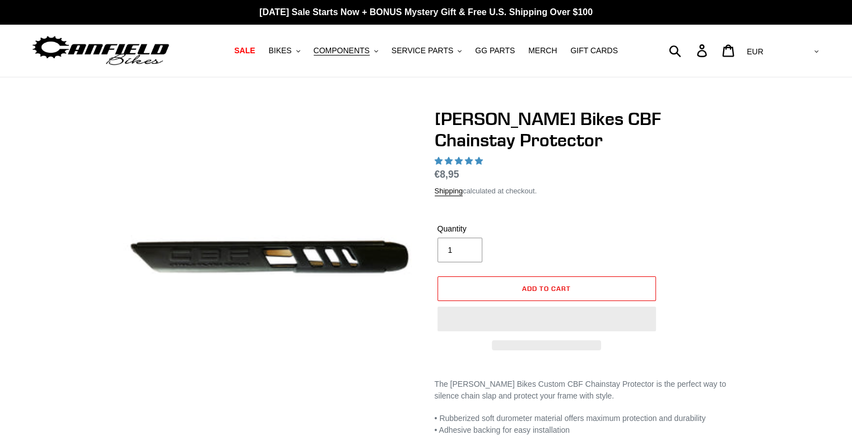
select select "highest-rating"
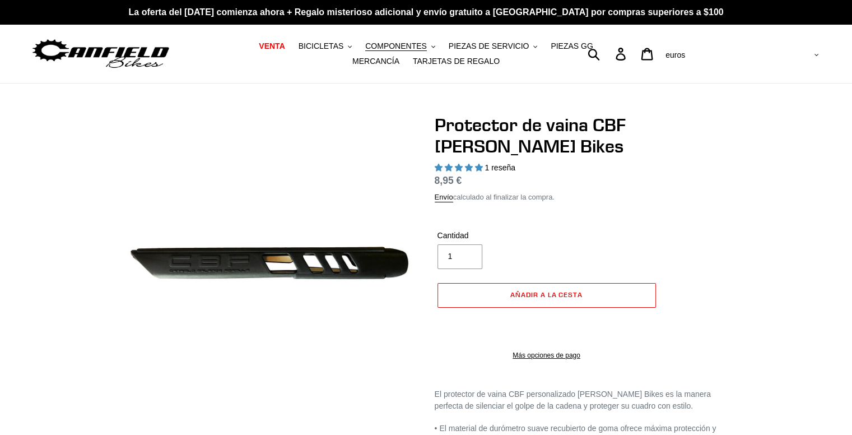
click at [282, 270] on img at bounding box center [233, 229] width 1148 height 1148
click at [388, 49] on font "COMPONENTES" at bounding box center [396, 45] width 62 height 9
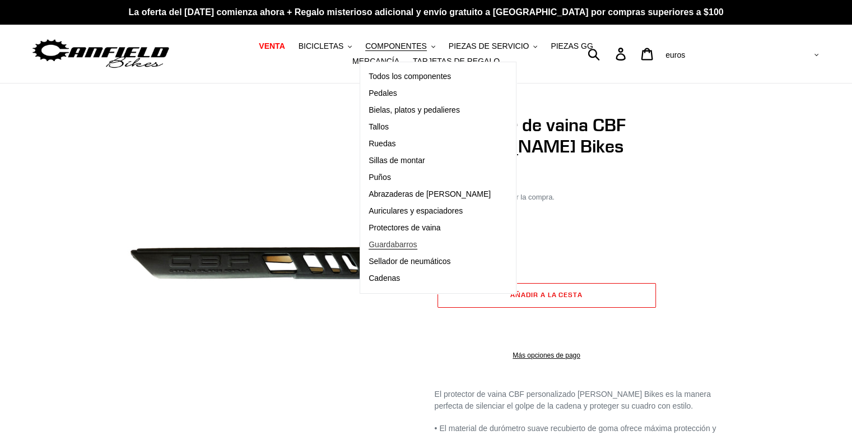
click at [383, 245] on font "Guardabarros" at bounding box center [393, 244] width 48 height 9
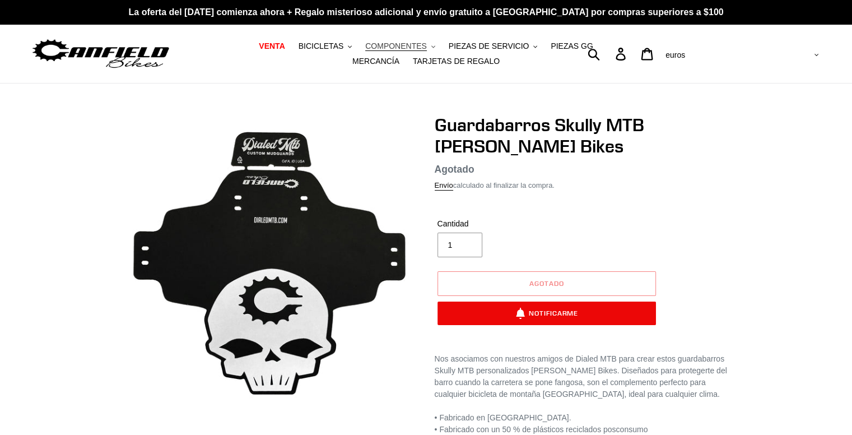
click at [365, 48] on font "COMPONENTES" at bounding box center [396, 45] width 62 height 9
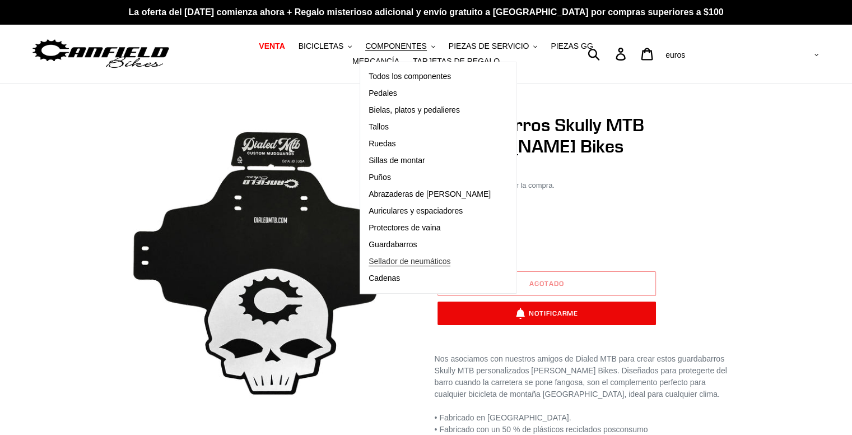
click at [380, 257] on font "Sellador de neumáticos" at bounding box center [410, 261] width 82 height 9
